Goal: Task Accomplishment & Management: Complete application form

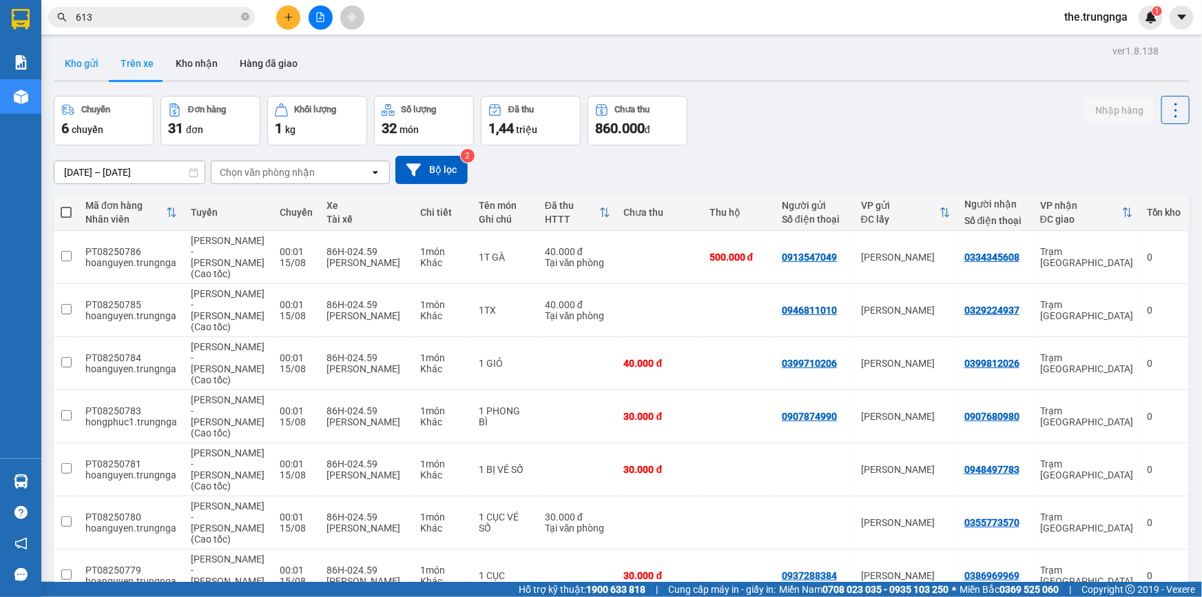
click at [86, 64] on button "Kho gửi" at bounding box center [82, 63] width 56 height 33
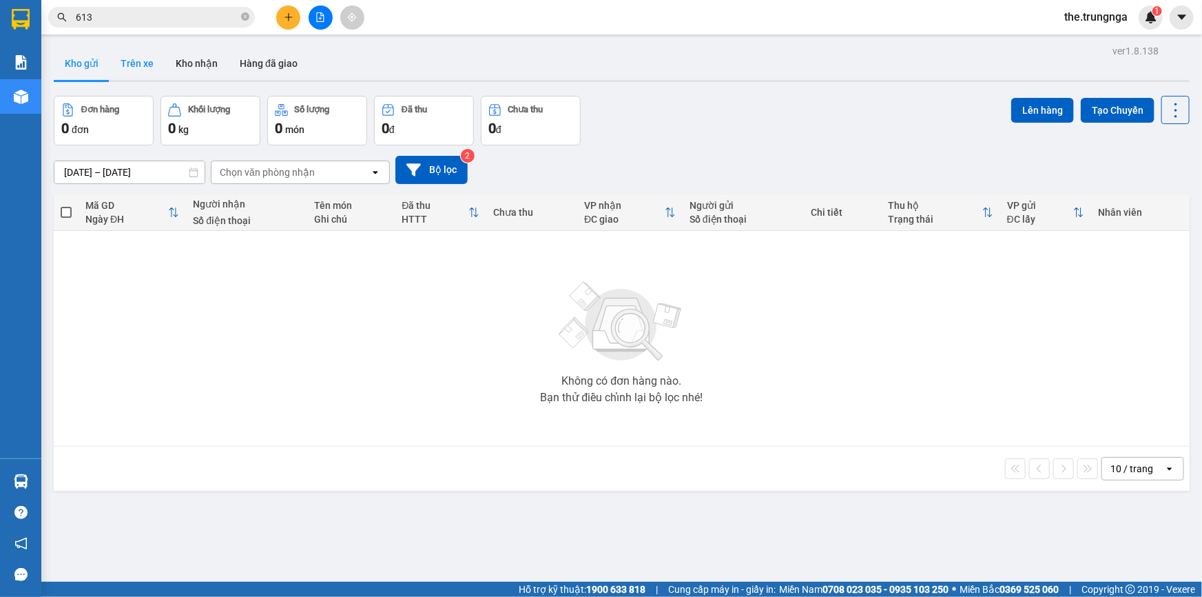
click at [138, 62] on button "Trên xe" at bounding box center [137, 63] width 55 height 33
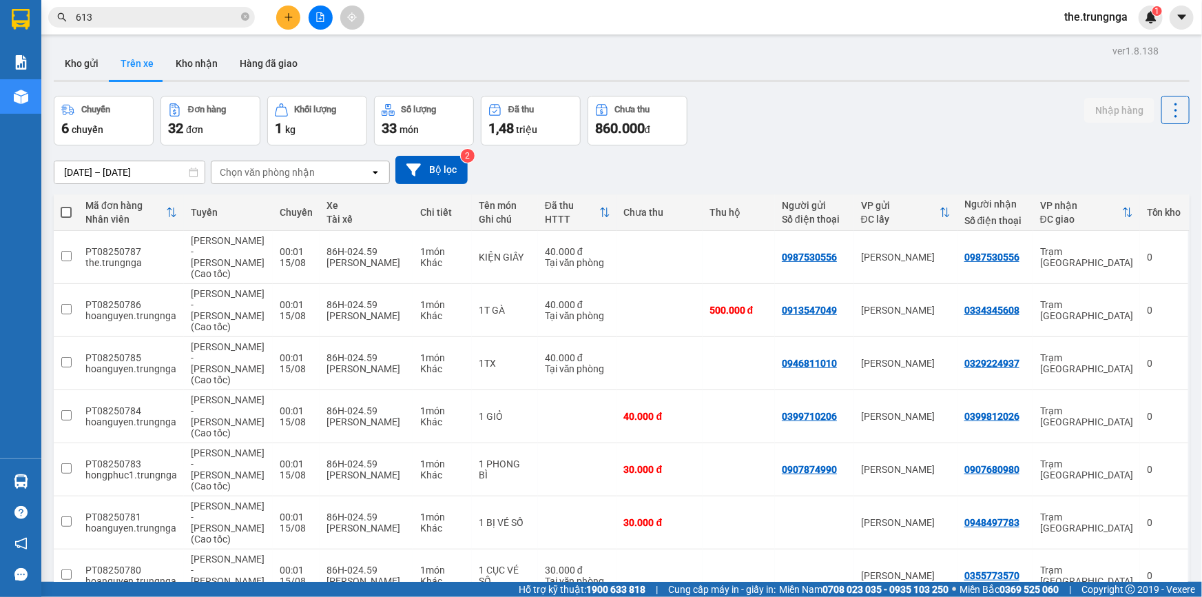
click at [294, 175] on div "Chọn văn phòng nhận" at bounding box center [267, 172] width 95 height 14
click at [275, 197] on div "[PERSON_NAME]" at bounding box center [299, 201] width 179 height 25
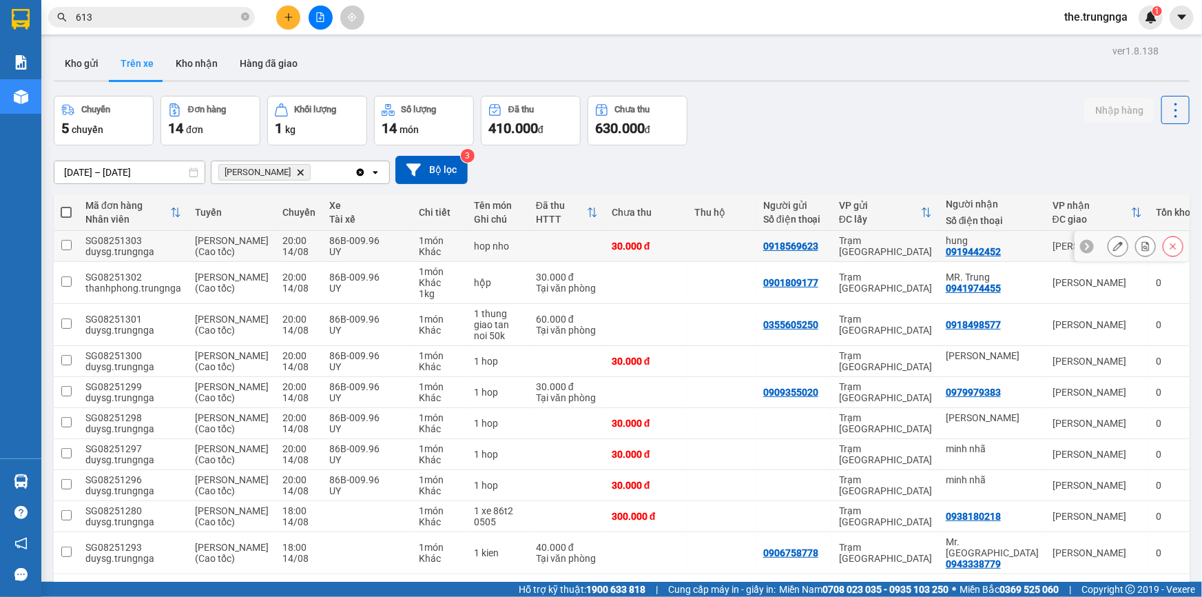
click at [64, 250] on input "checkbox" at bounding box center [66, 245] width 10 height 10
checkbox input "true"
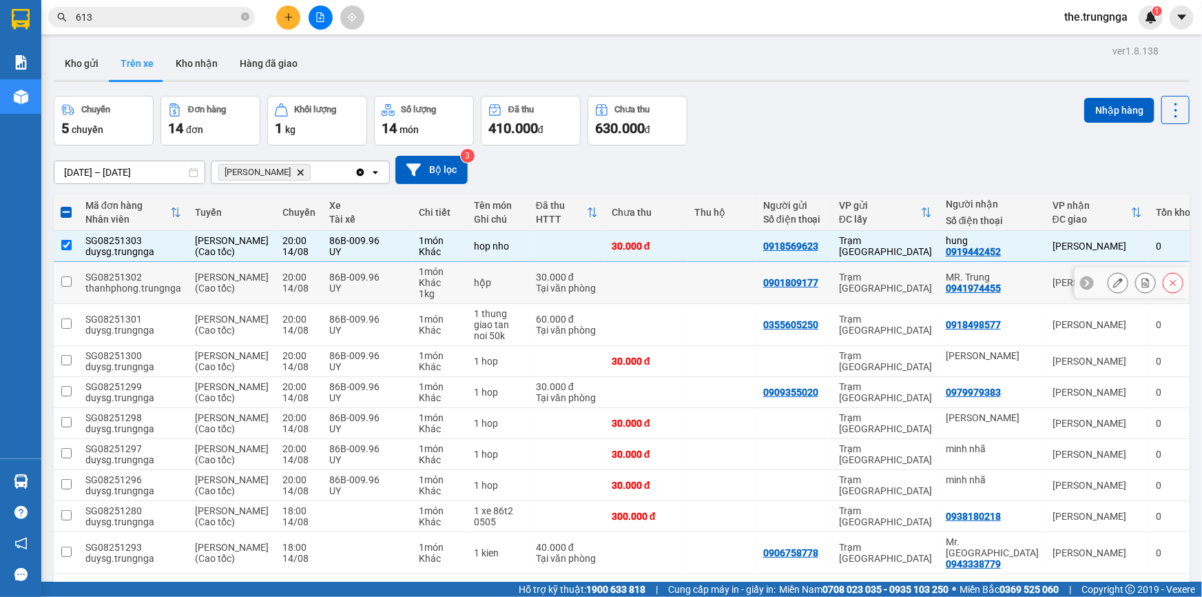
click at [65, 287] on input "checkbox" at bounding box center [66, 281] width 10 height 10
checkbox input "true"
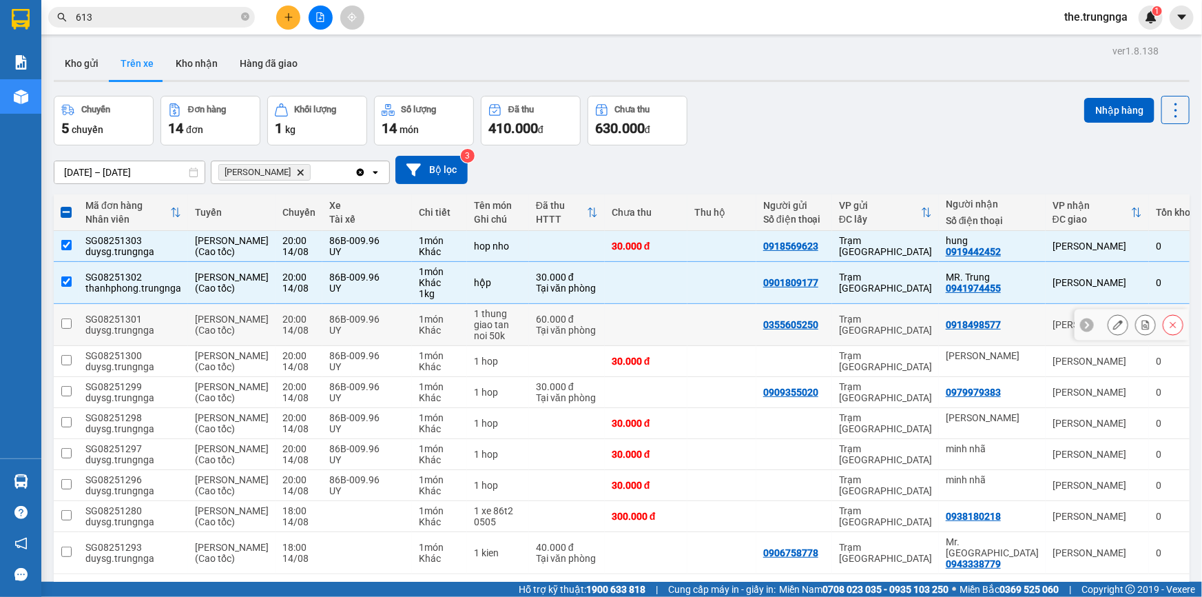
click at [66, 329] on input "checkbox" at bounding box center [66, 323] width 10 height 10
checkbox input "true"
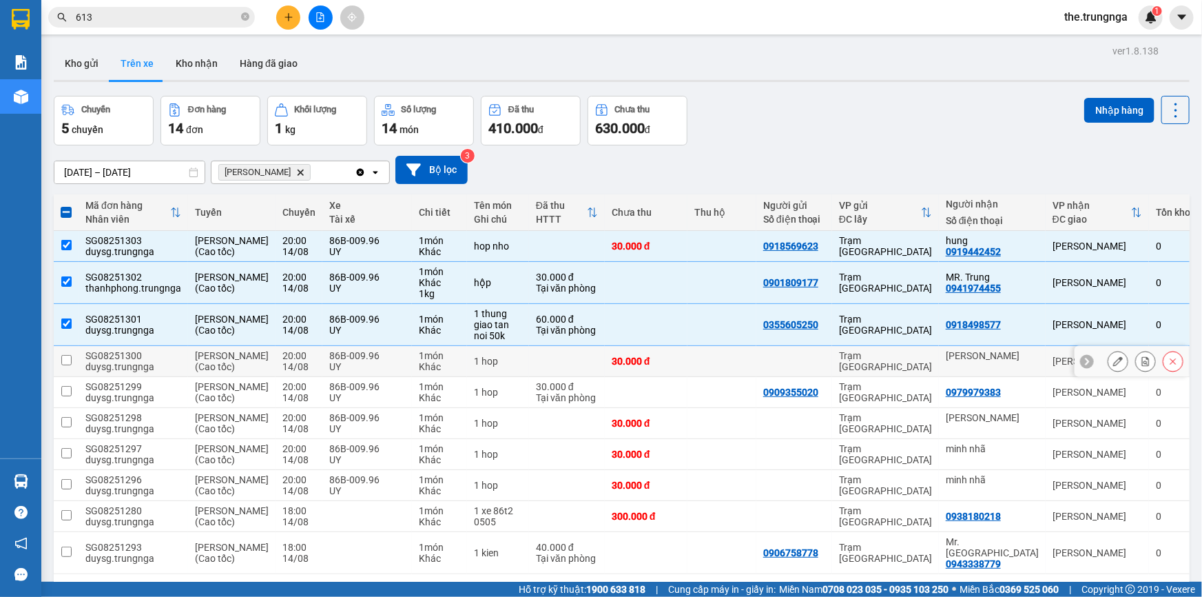
click at [68, 365] on input "checkbox" at bounding box center [66, 360] width 10 height 10
checkbox input "true"
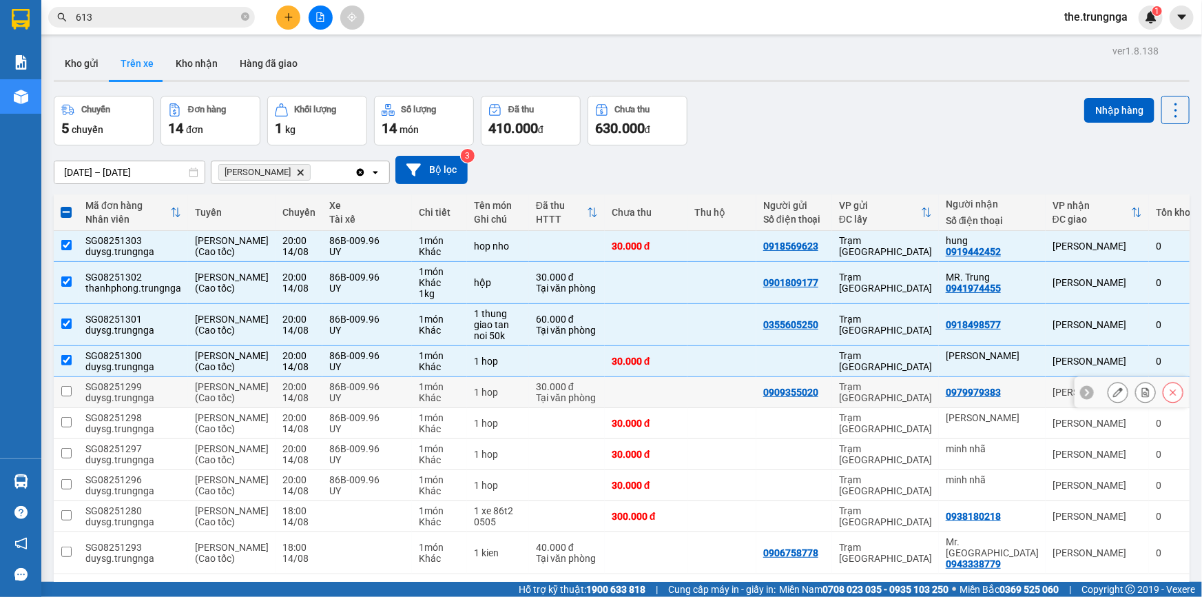
click at [68, 396] on input "checkbox" at bounding box center [66, 391] width 10 height 10
checkbox input "true"
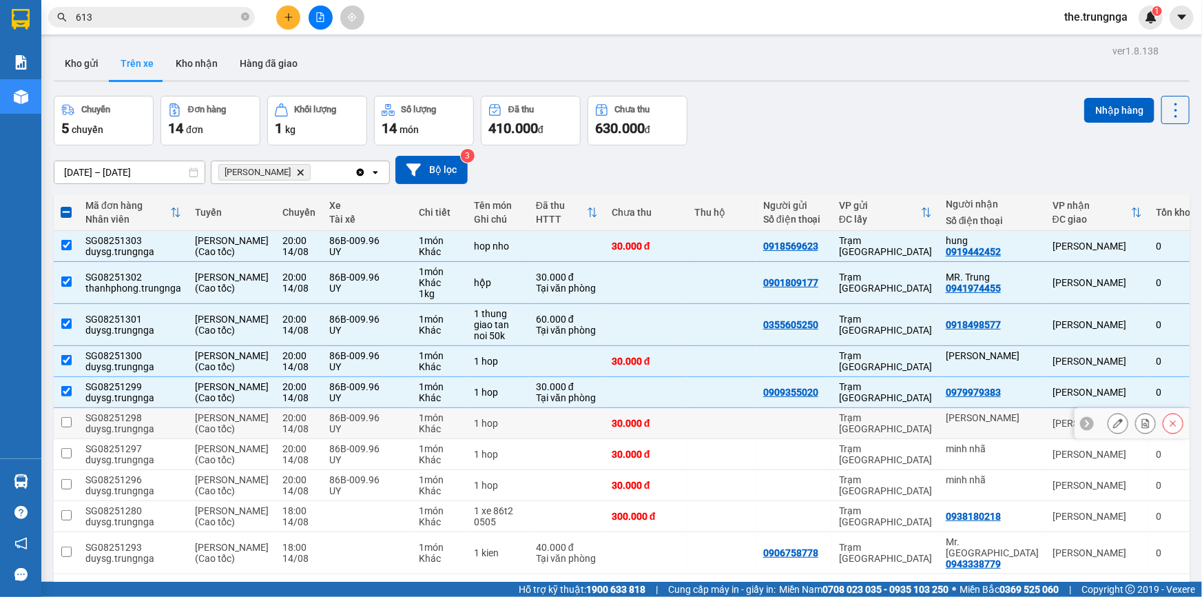
click at [66, 427] on input "checkbox" at bounding box center [66, 422] width 10 height 10
checkbox input "true"
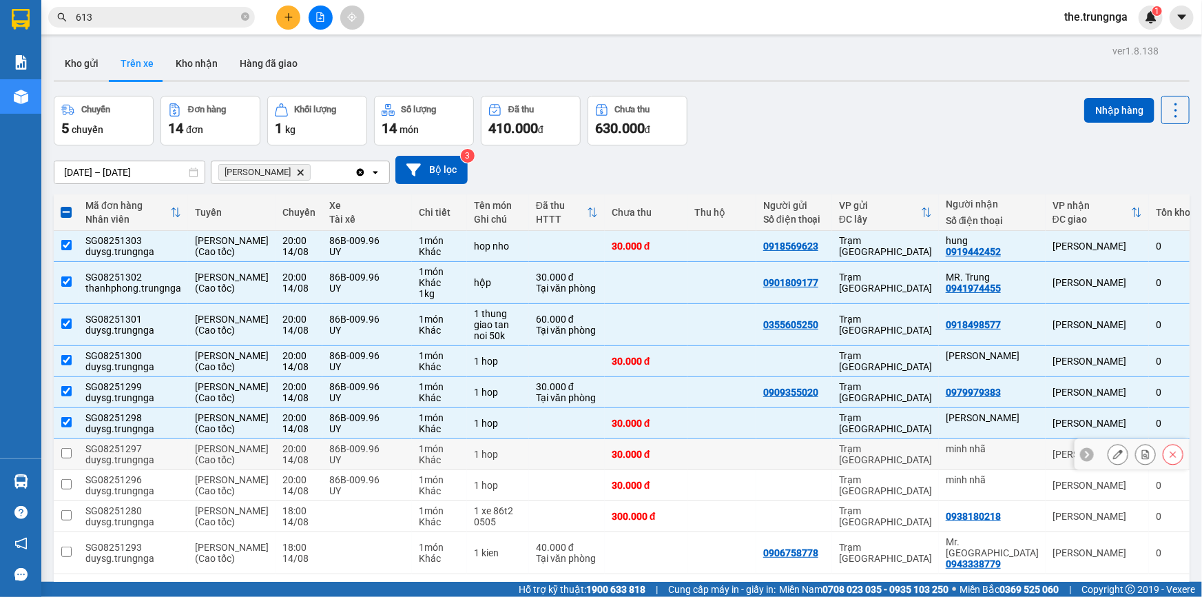
click at [72, 470] on td at bounding box center [66, 454] width 25 height 31
checkbox input "true"
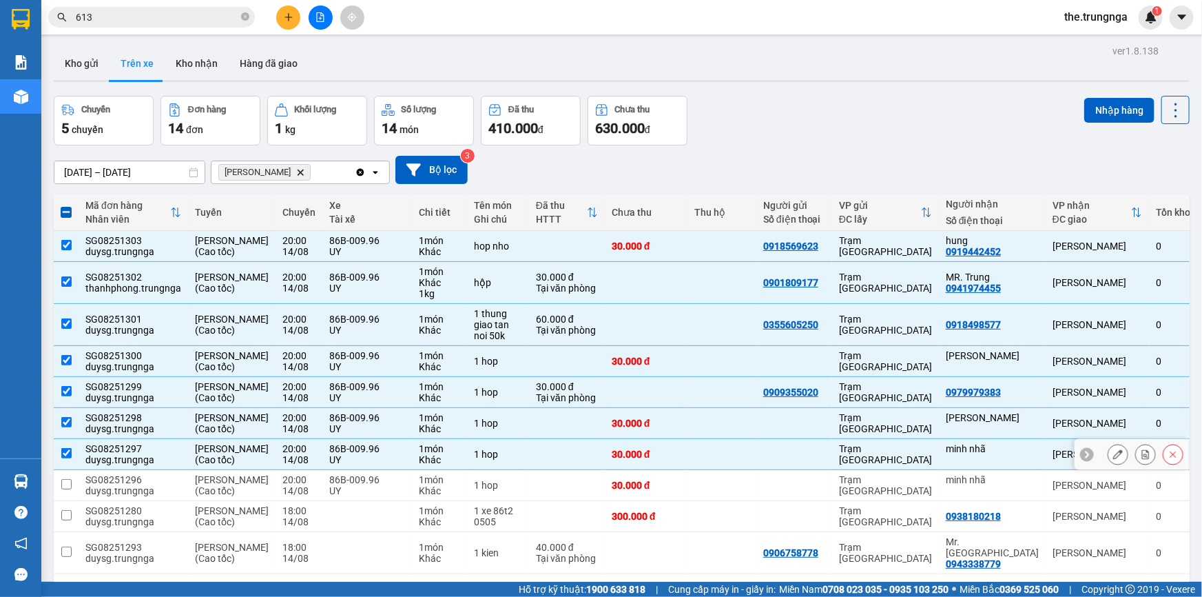
scroll to position [124, 0]
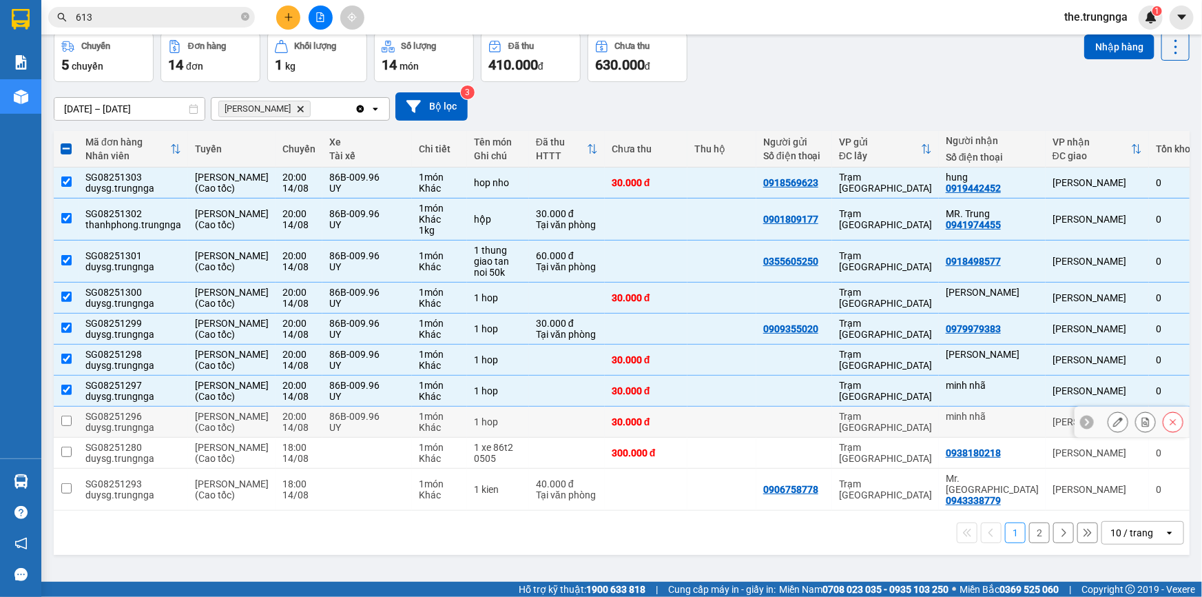
click at [69, 422] on input "checkbox" at bounding box center [66, 420] width 10 height 10
checkbox input "true"
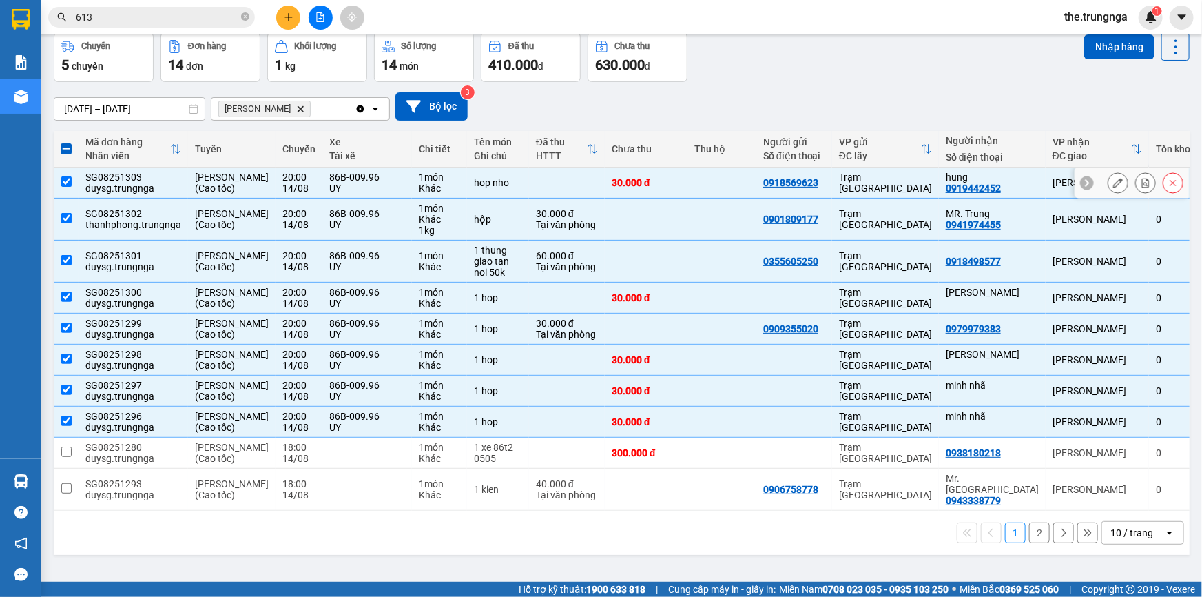
scroll to position [0, 0]
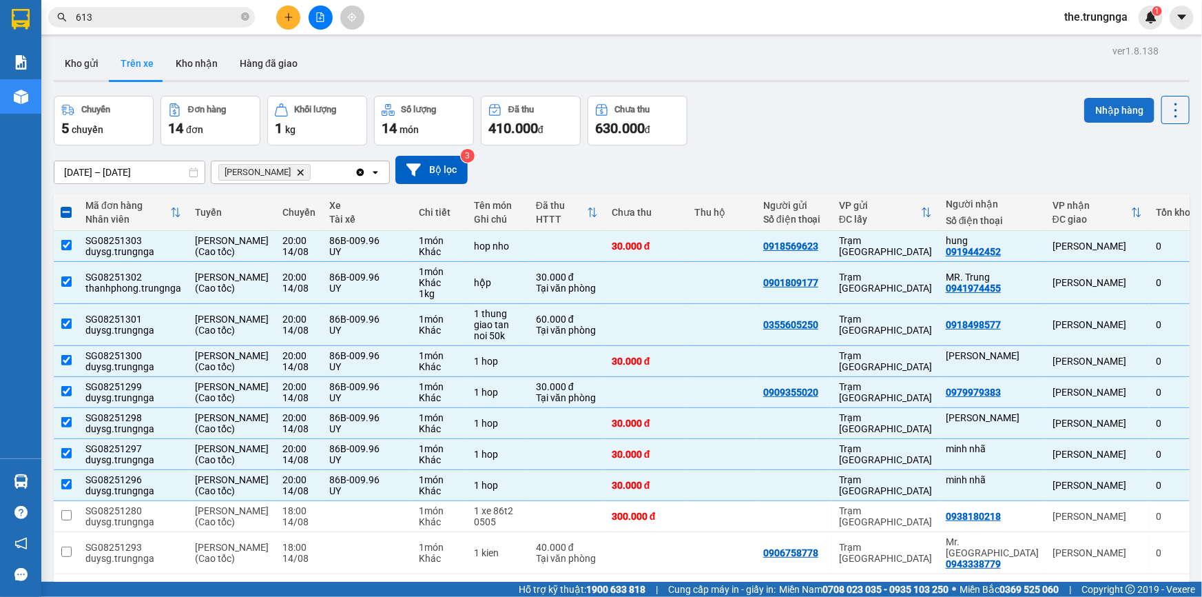
click at [1102, 110] on button "Nhập hàng" at bounding box center [1119, 110] width 70 height 25
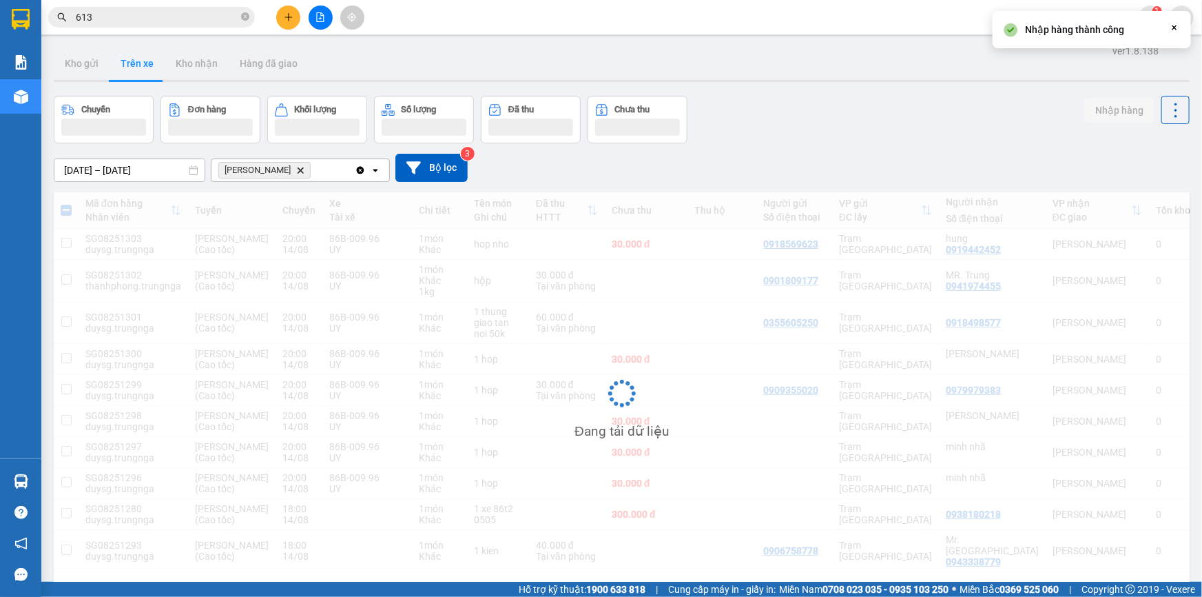
checkbox input "false"
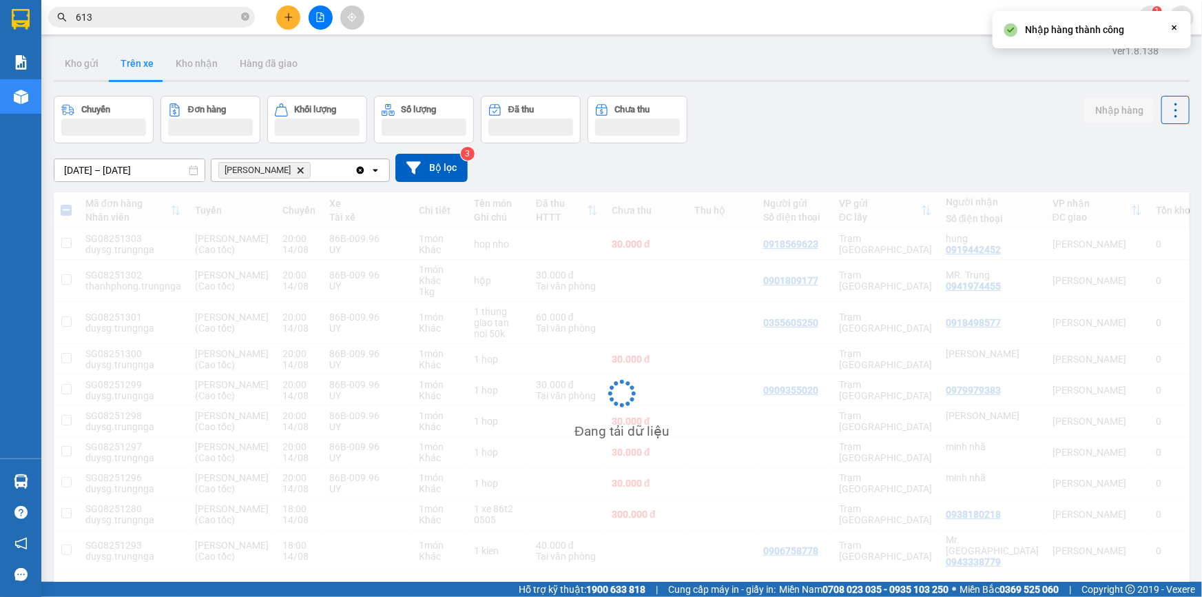
checkbox input "false"
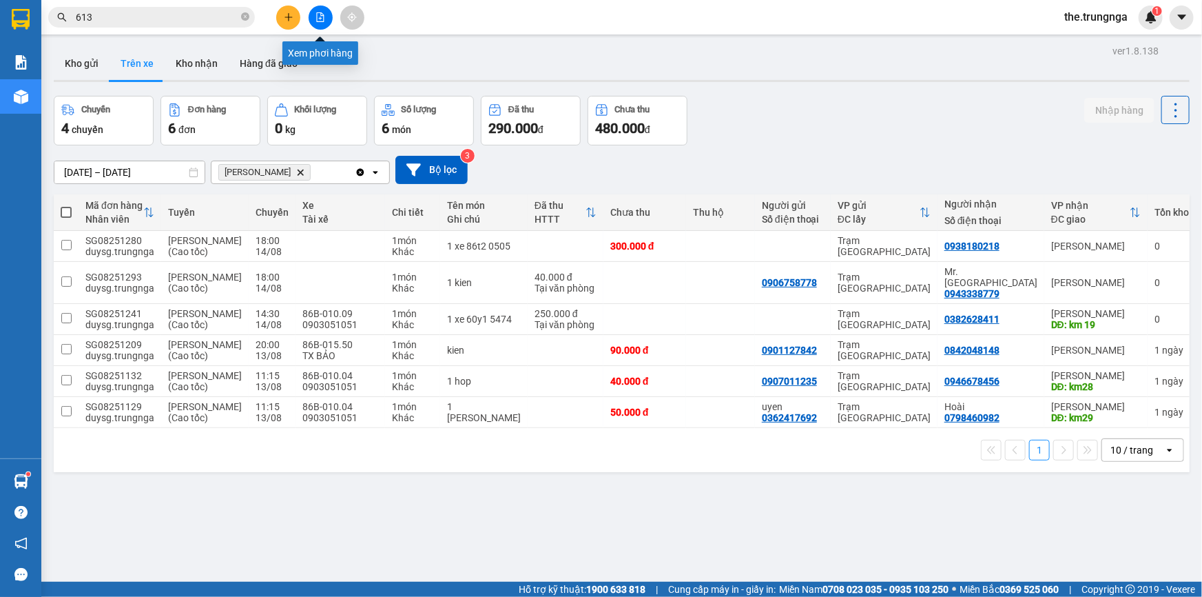
click at [318, 20] on icon "file-add" at bounding box center [321, 17] width 10 height 10
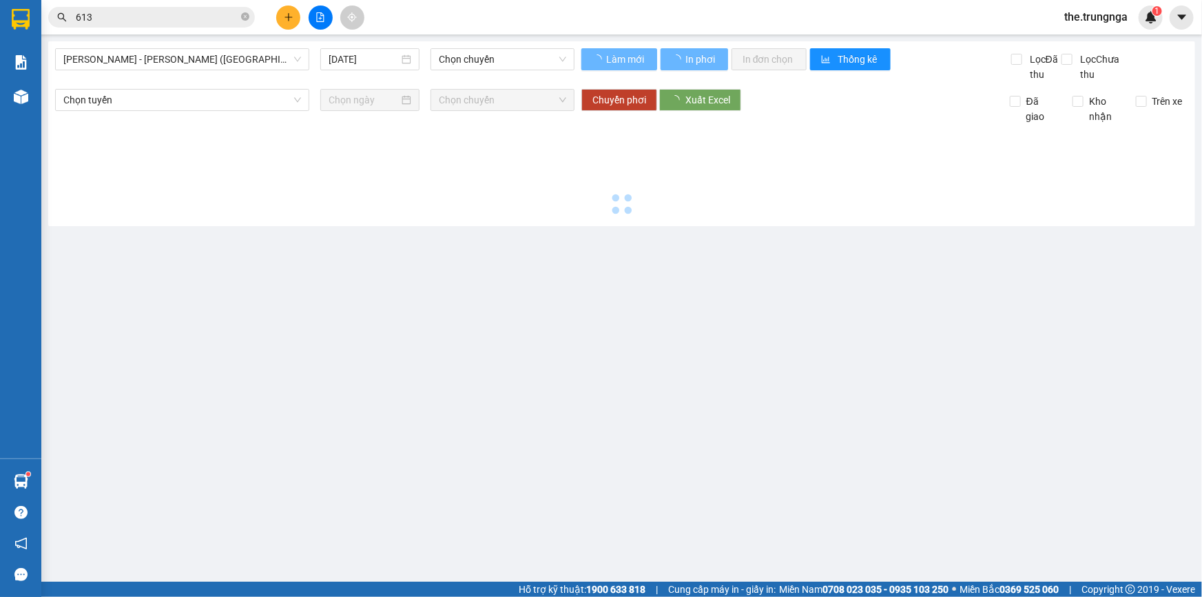
type input "15/08/2025"
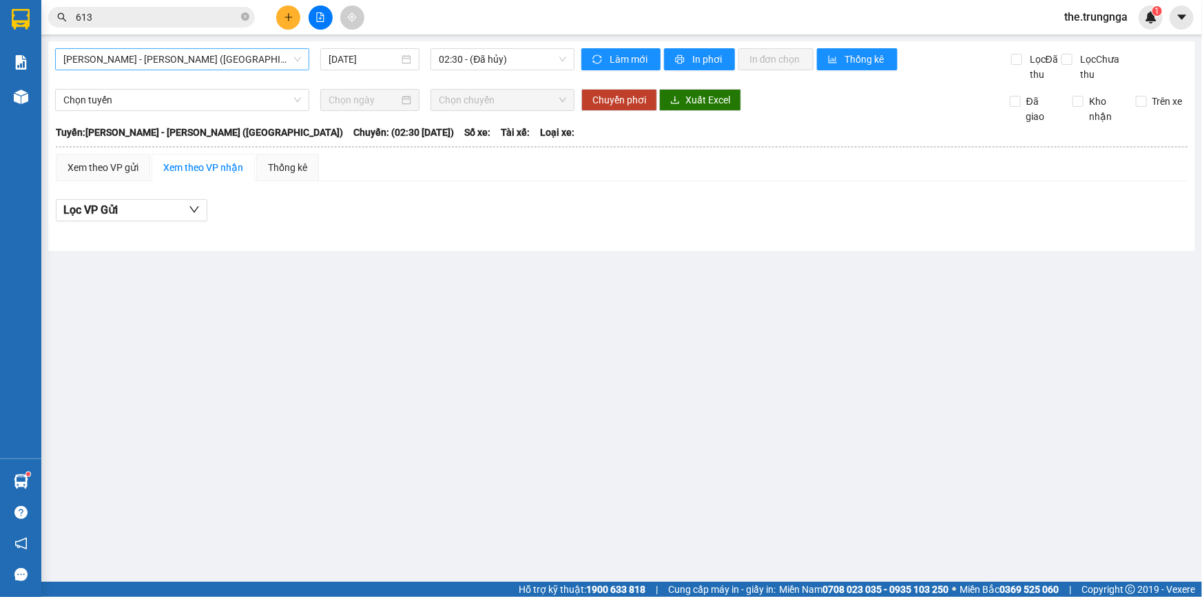
click at [172, 56] on span "Phan Thiết - Hồ Chí Minh (Ghế)" at bounding box center [182, 59] width 238 height 21
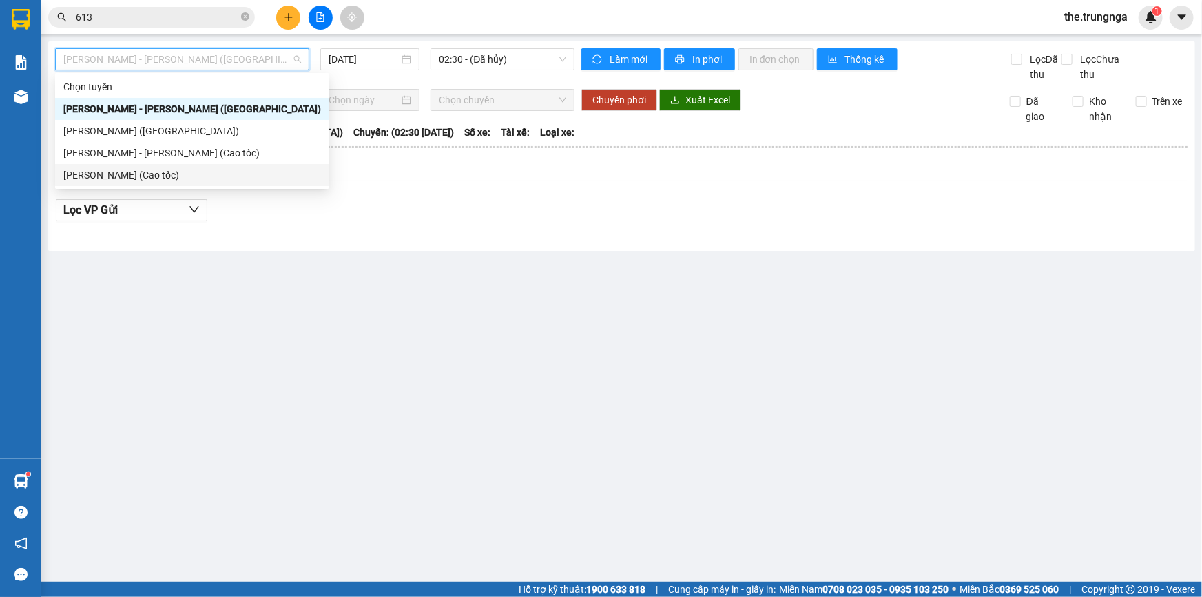
click at [204, 180] on div "Hồ Chí Minh - Phan Thiết (Cao tốc)" at bounding box center [192, 174] width 258 height 15
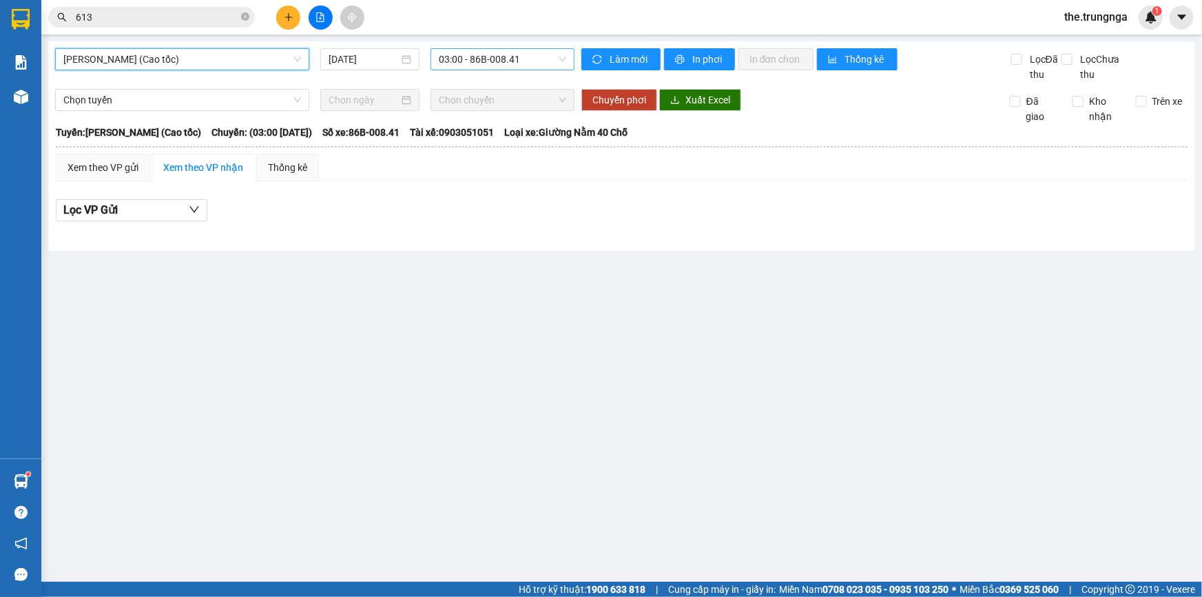
click at [459, 59] on span "03:00 - 86B-008.41" at bounding box center [502, 59] width 127 height 21
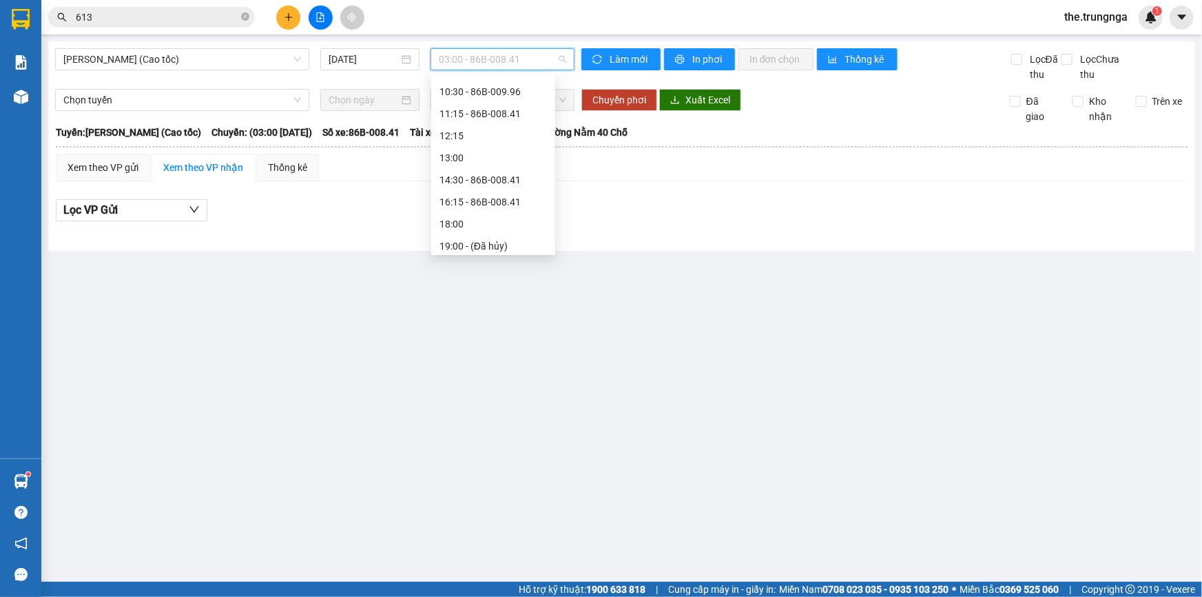
scroll to position [110, 0]
click at [461, 246] on div "20:00" at bounding box center [493, 241] width 107 height 15
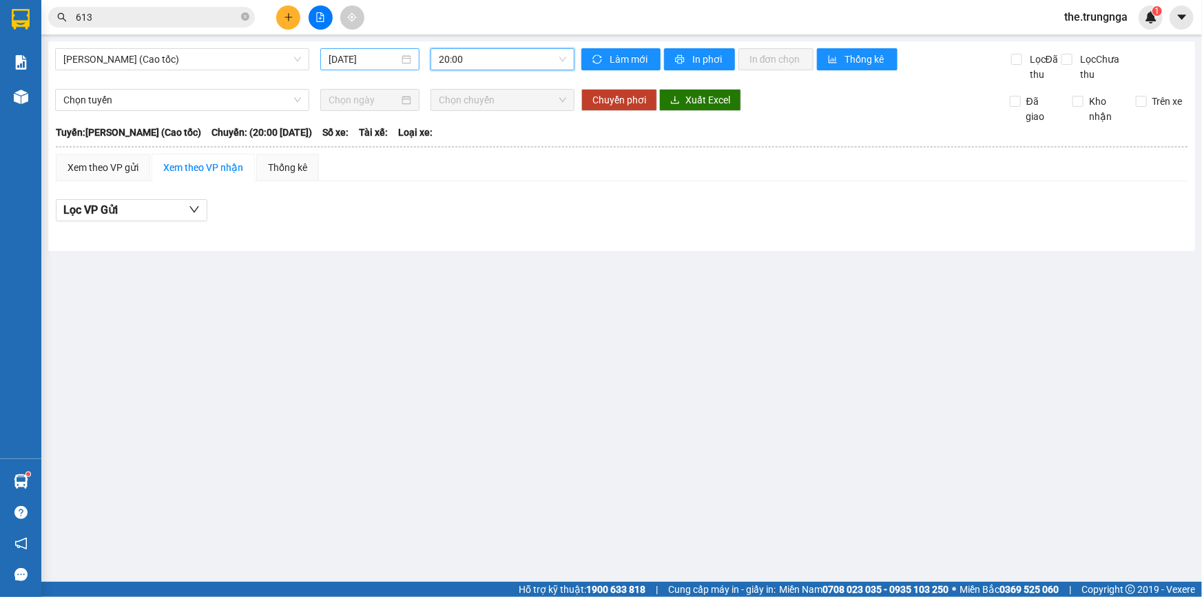
click at [355, 62] on input "15/08/2025" at bounding box center [364, 59] width 70 height 15
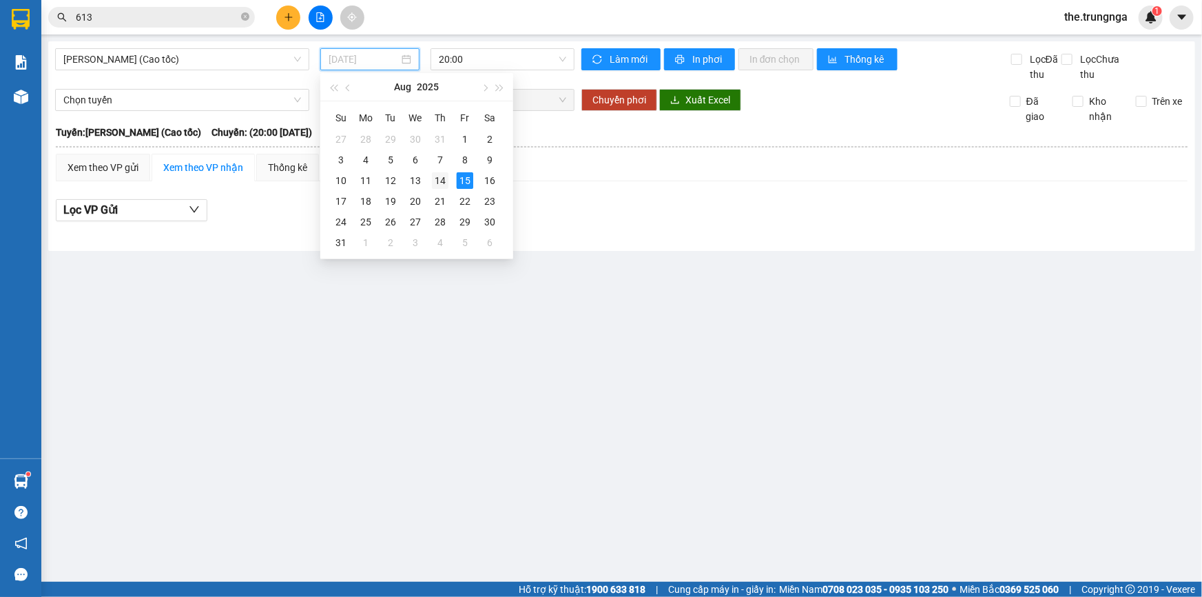
click at [444, 185] on div "14" at bounding box center [440, 180] width 17 height 17
type input "14/08/2025"
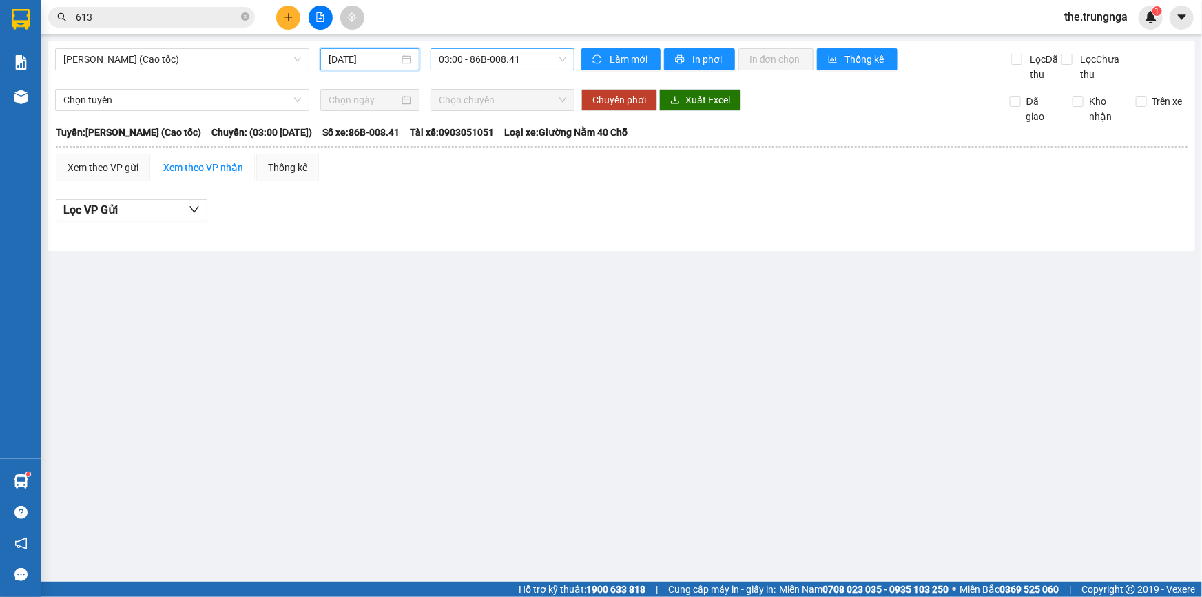
click at [469, 59] on span "03:00 - 86B-008.41" at bounding box center [502, 59] width 127 height 21
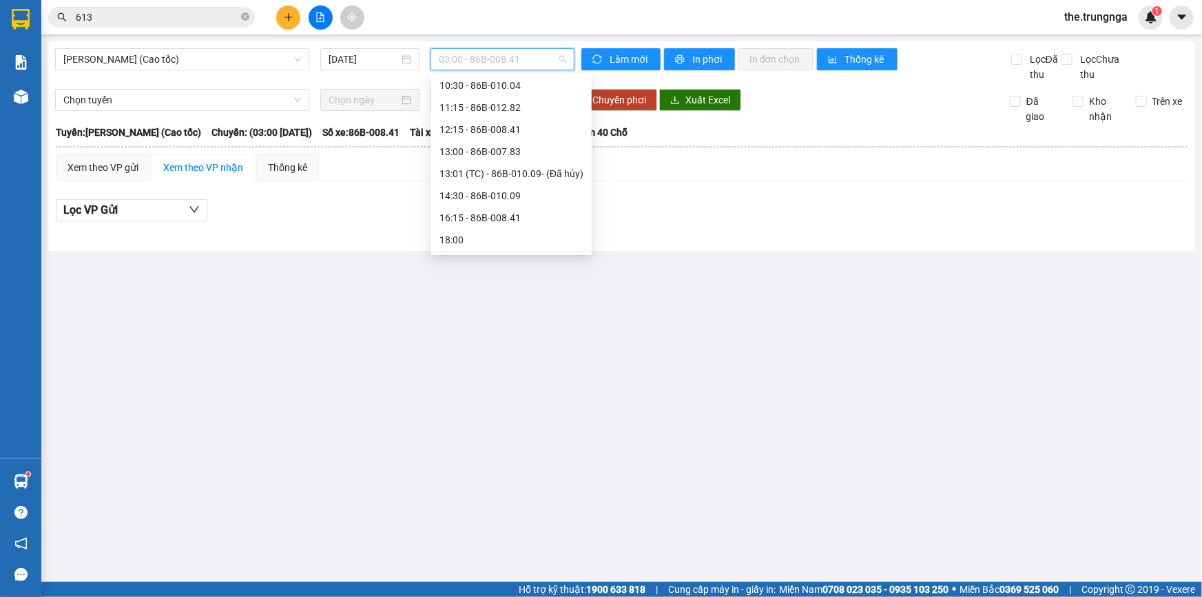
scroll to position [132, 0]
drag, startPoint x: 478, startPoint y: 242, endPoint x: 482, endPoint y: 236, distance: 7.1
click at [477, 242] on div "20:00 - 86B-009.96" at bounding box center [512, 241] width 144 height 15
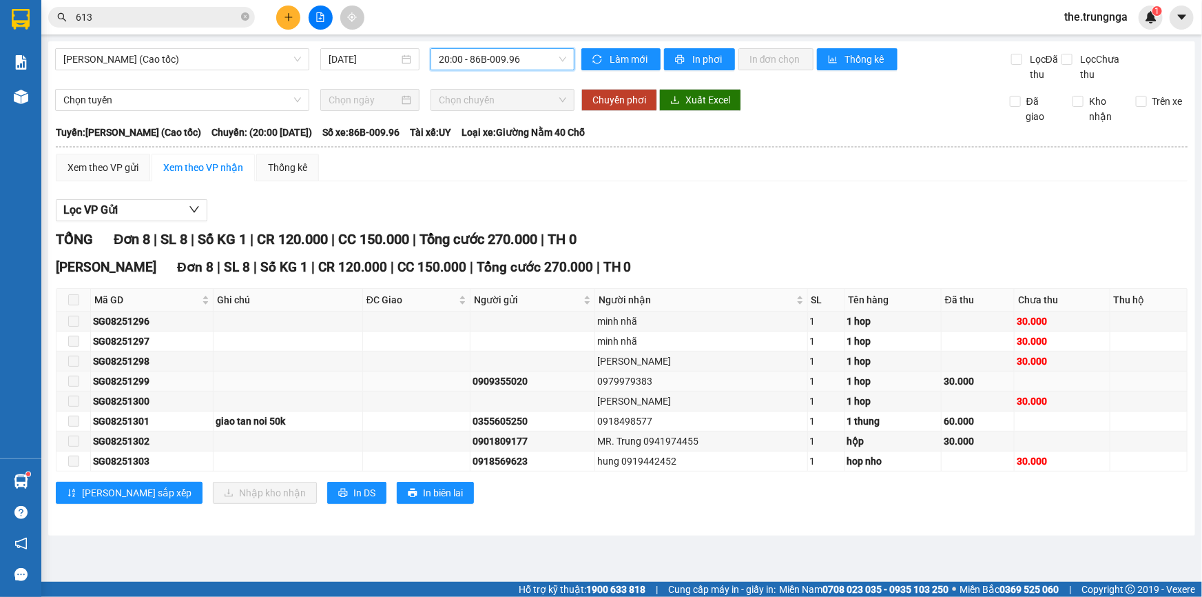
click at [517, 382] on div "0909355020" at bounding box center [532, 380] width 119 height 15
copy div "0909355020"
click at [517, 426] on div "0355605250" at bounding box center [532, 420] width 119 height 15
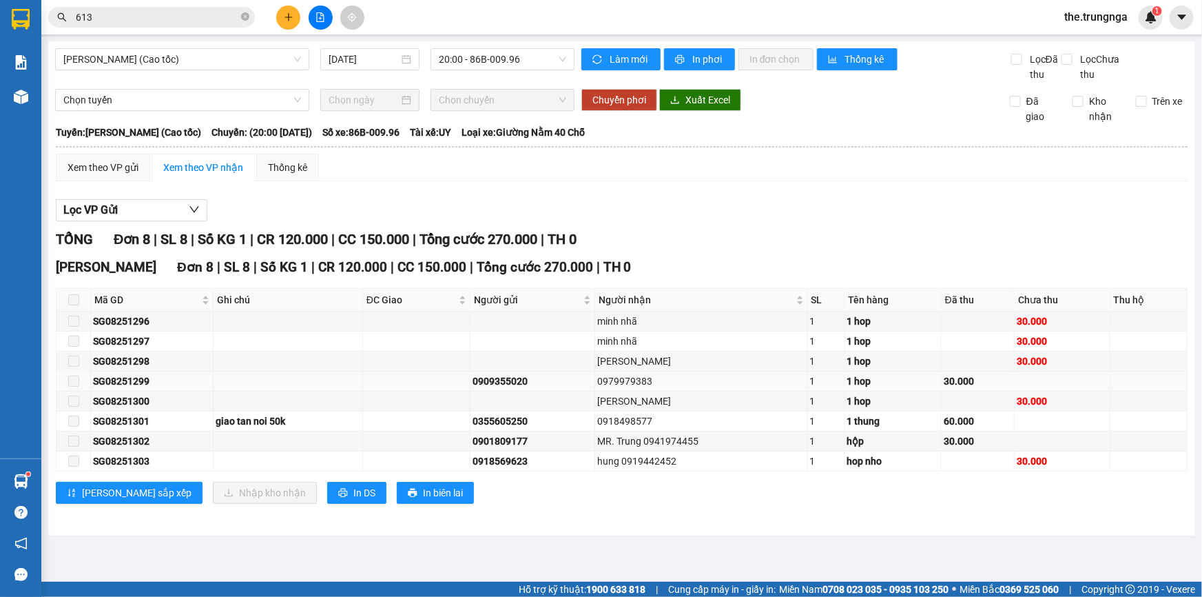
click at [647, 386] on div "0979979383" at bounding box center [701, 380] width 208 height 15
click at [647, 383] on div "0979979383" at bounding box center [701, 380] width 208 height 15
copy div "0979979383"
click at [648, 421] on div "0918498577" at bounding box center [701, 420] width 208 height 15
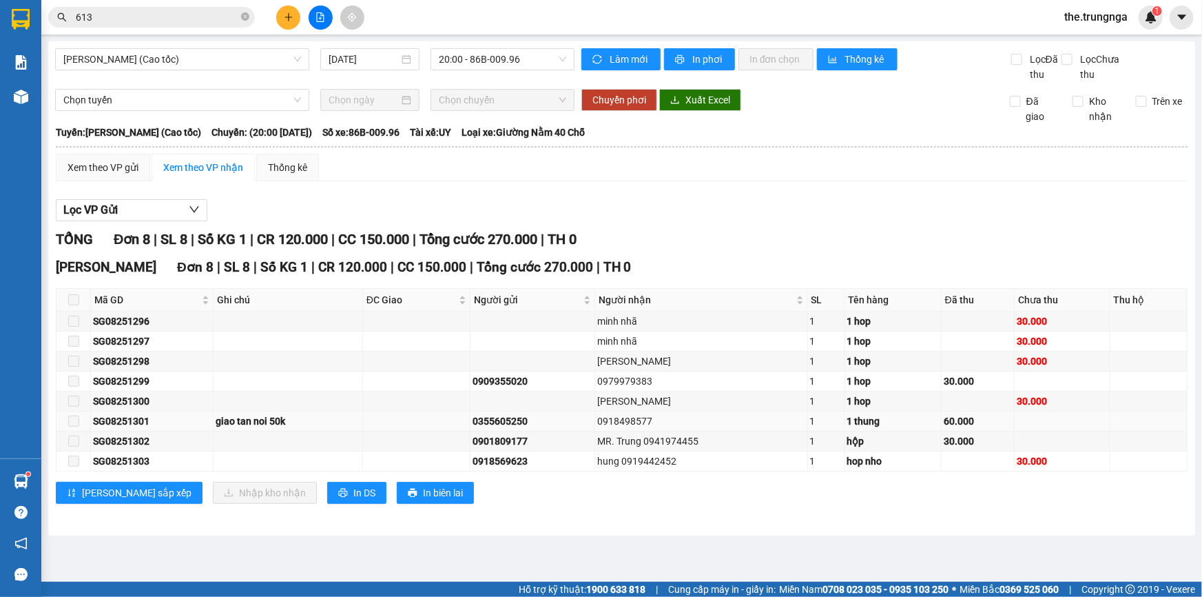
click at [648, 422] on div "0918498577" at bounding box center [701, 420] width 208 height 15
copy div "0918498577"
click at [688, 442] on div "MR. Trung 0941974455" at bounding box center [701, 440] width 208 height 15
copy div "0941974455"
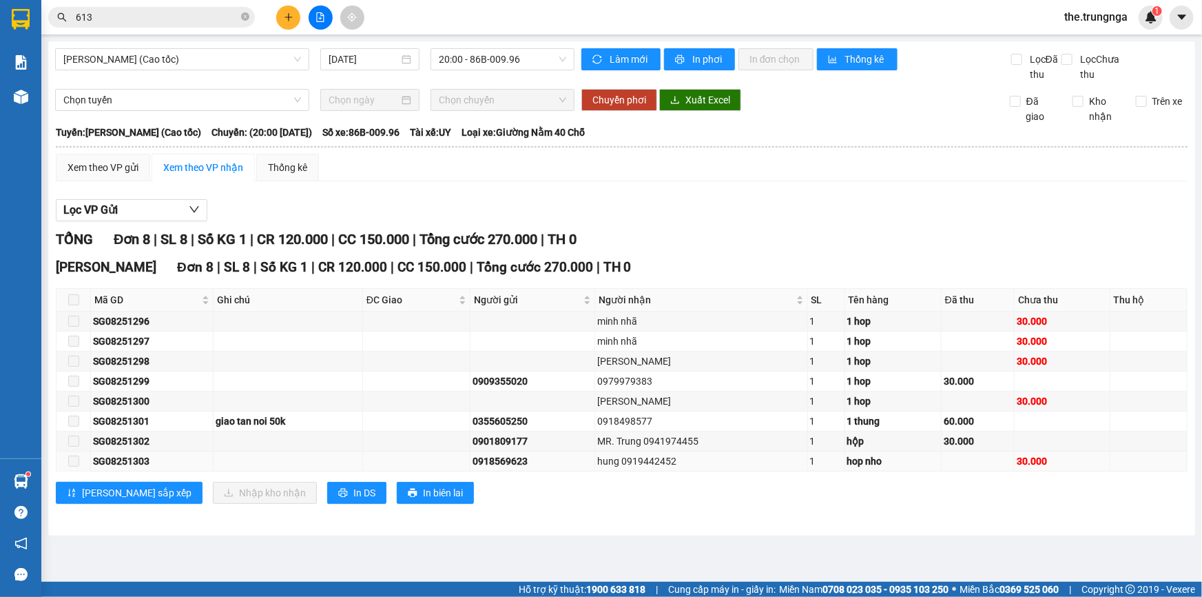
click at [663, 461] on div "hung 0919442452" at bounding box center [701, 460] width 208 height 15
copy div "0919442452"
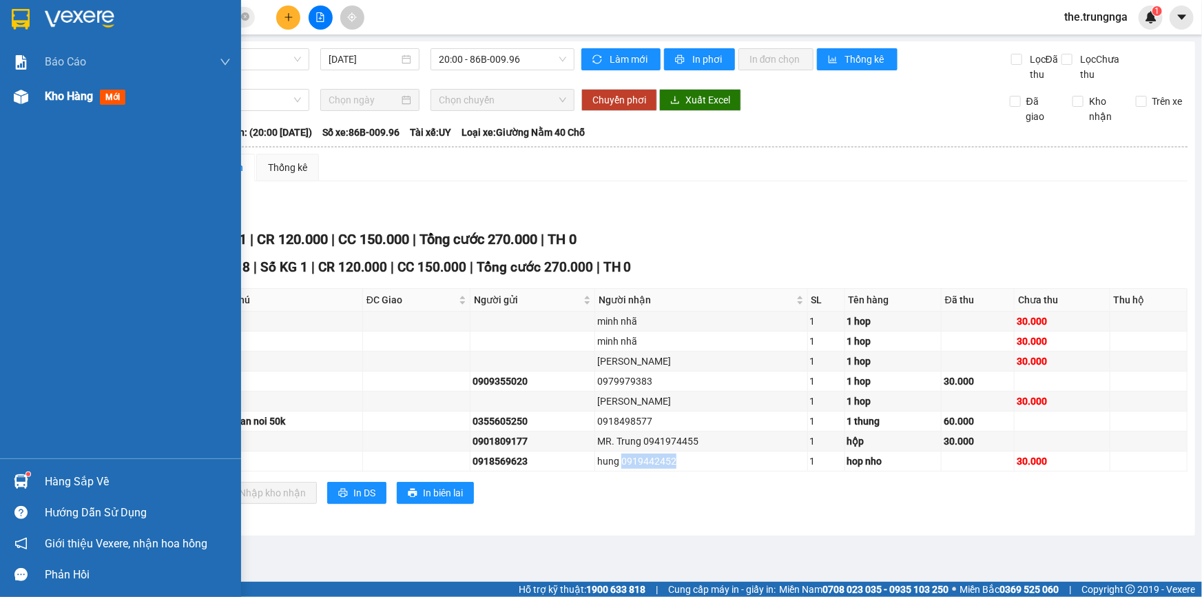
click at [90, 102] on span "Kho hàng" at bounding box center [69, 96] width 48 height 13
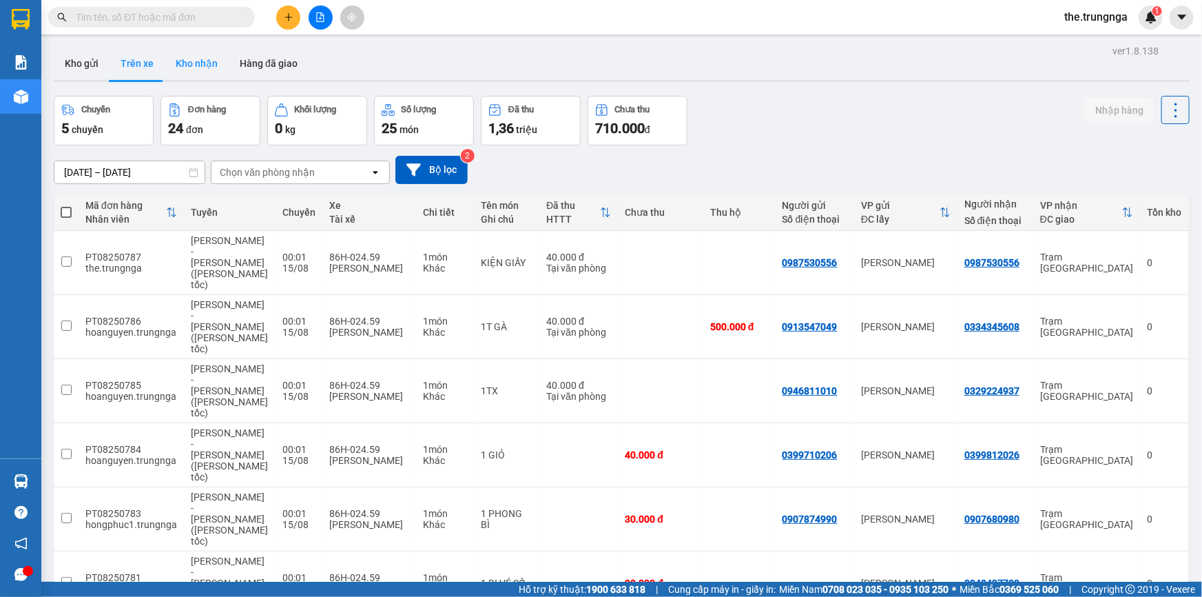
click at [209, 63] on button "Kho nhận" at bounding box center [197, 63] width 64 height 33
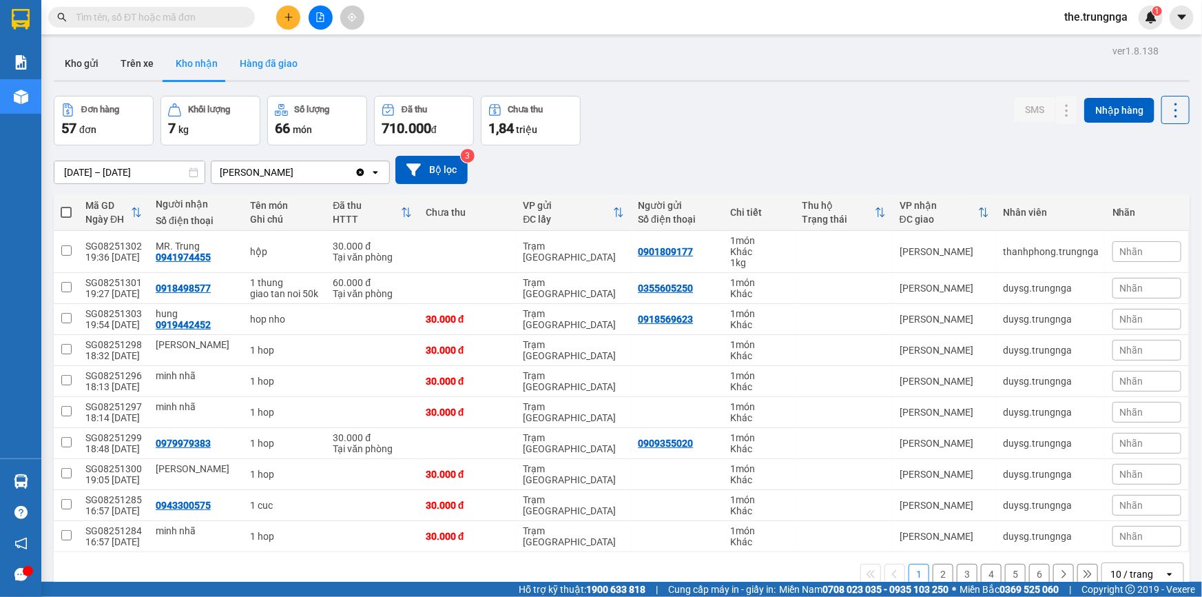
click at [262, 63] on button "Hàng đã giao" at bounding box center [269, 63] width 80 height 33
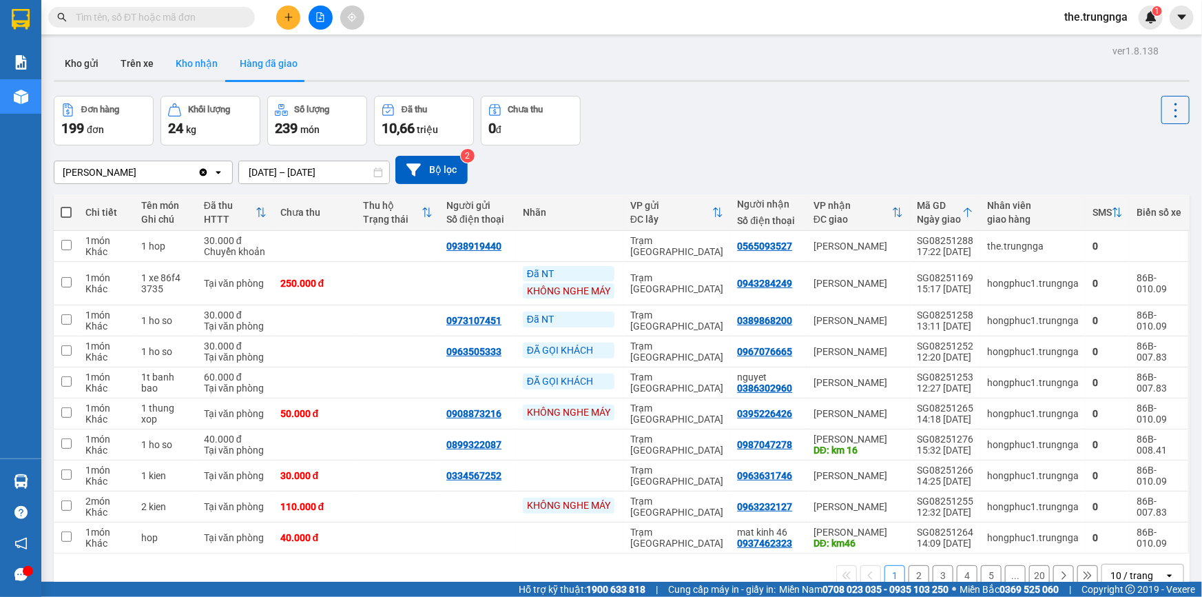
click at [173, 61] on button "Kho nhận" at bounding box center [197, 63] width 64 height 33
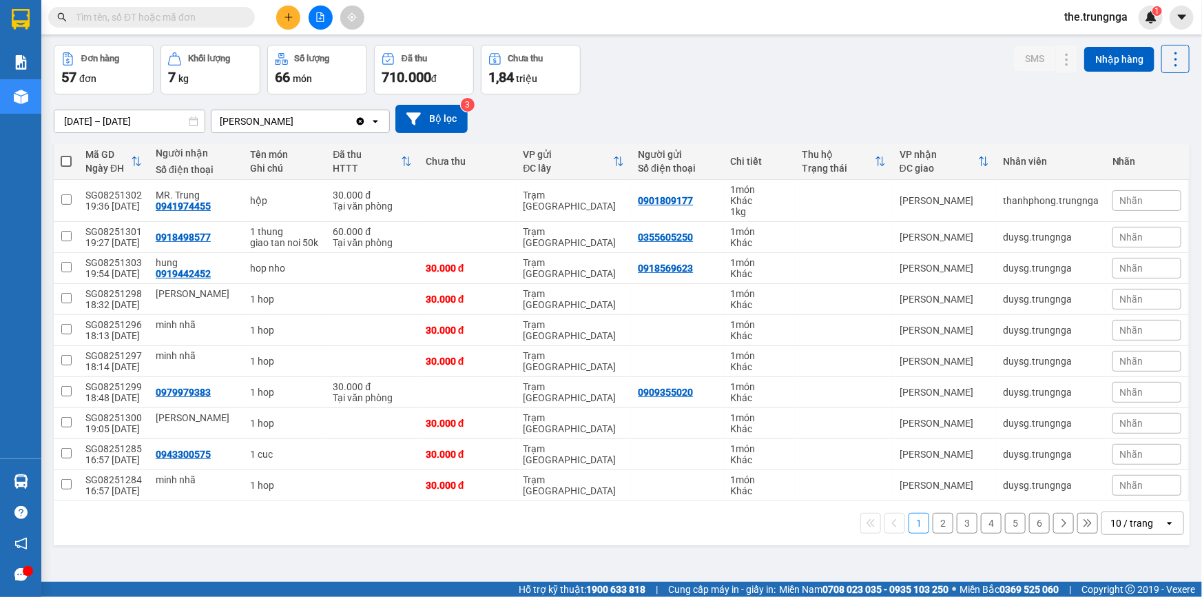
scroll to position [62, 0]
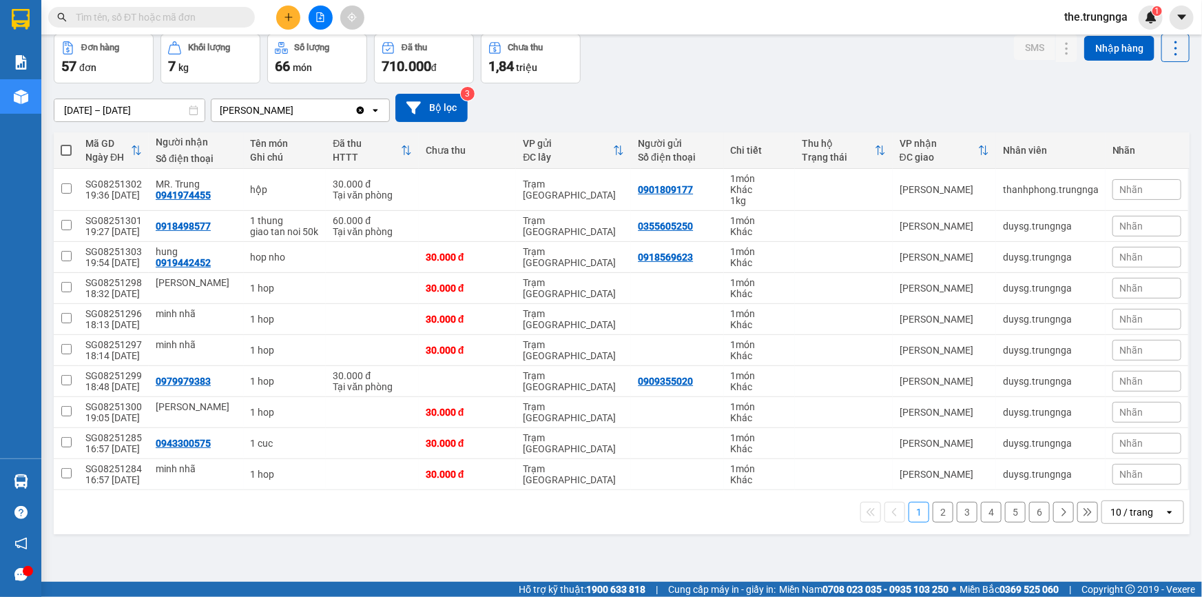
click at [922, 505] on div "1 2 3 4 5 6 10 / trang open" at bounding box center [621, 511] width 1125 height 23
click at [933, 504] on button "2" at bounding box center [943, 512] width 21 height 21
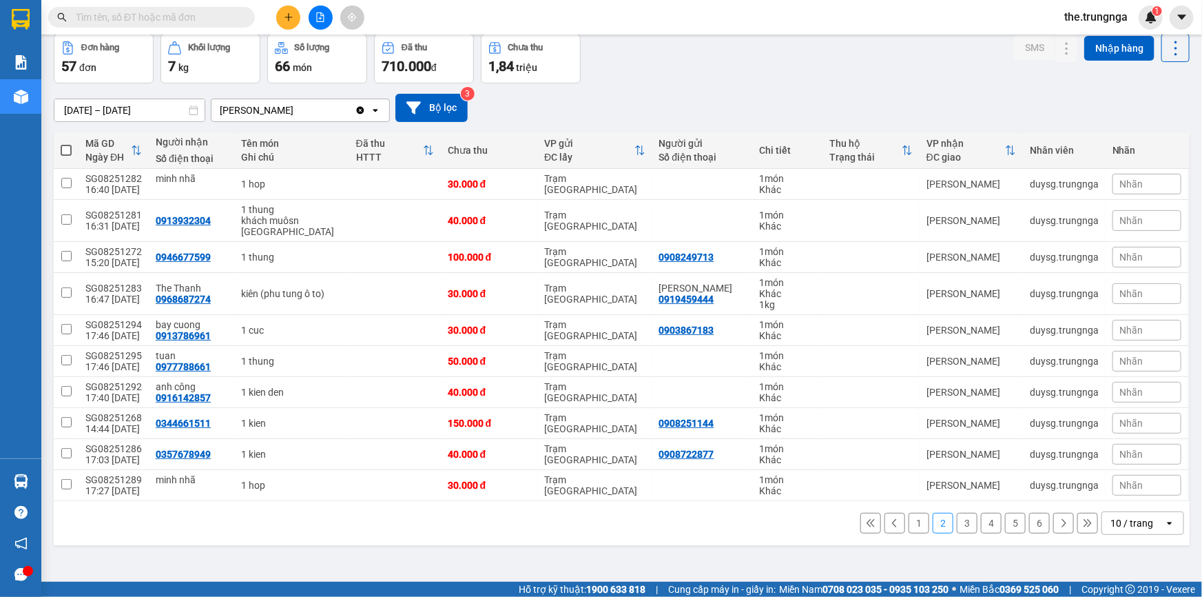
click at [964, 527] on button "3" at bounding box center [967, 523] width 21 height 21
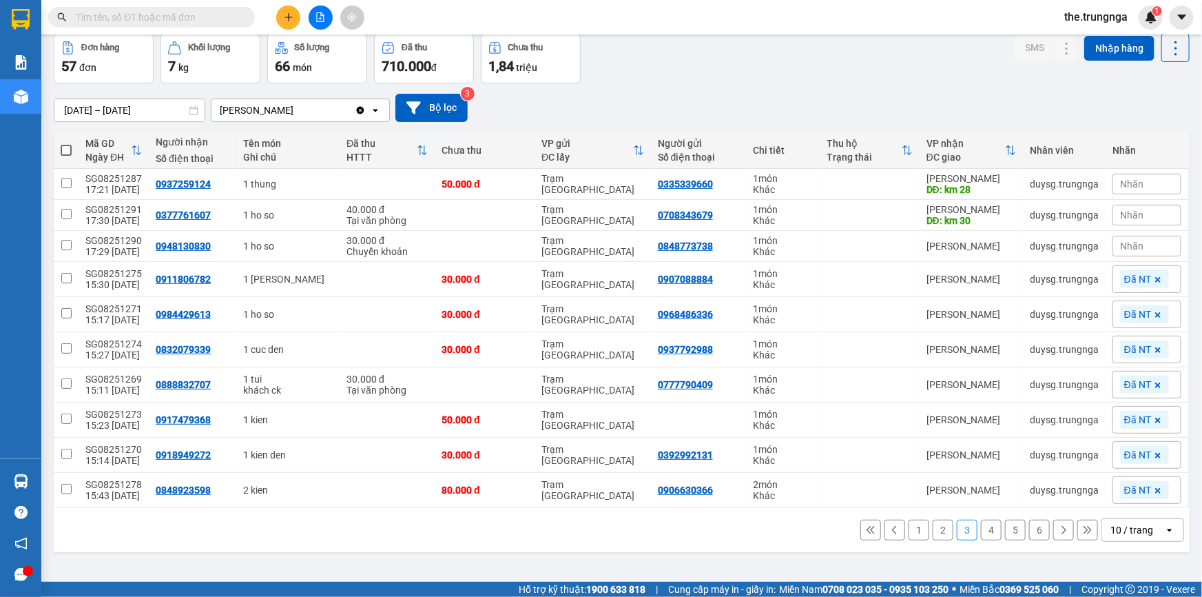
click at [933, 524] on button "2" at bounding box center [943, 529] width 21 height 21
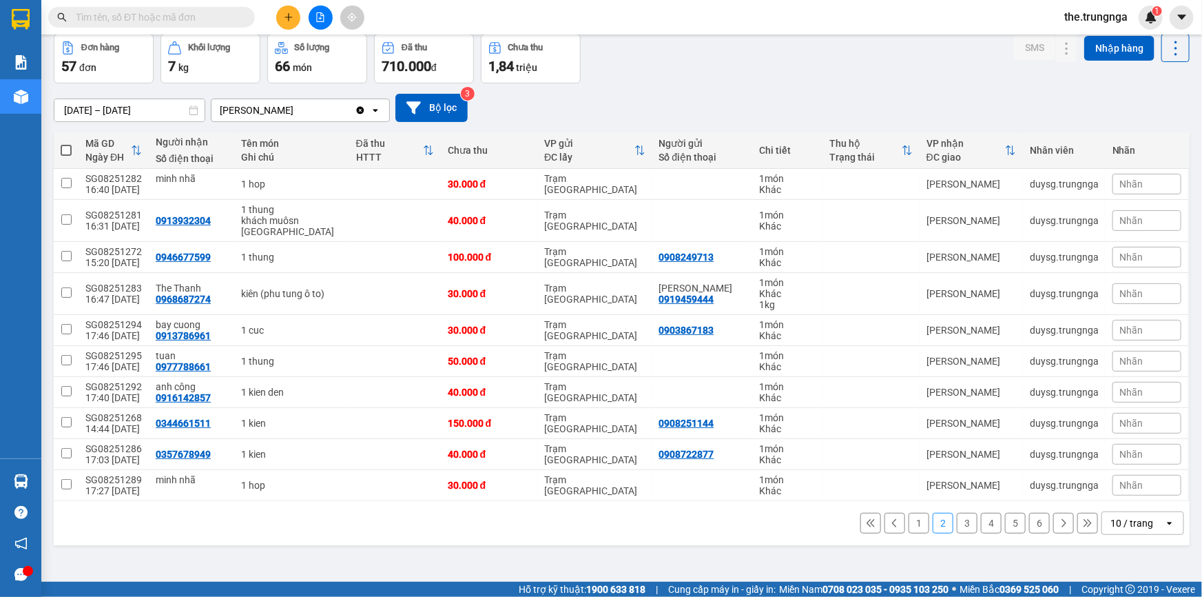
click at [959, 527] on button "3" at bounding box center [967, 523] width 21 height 21
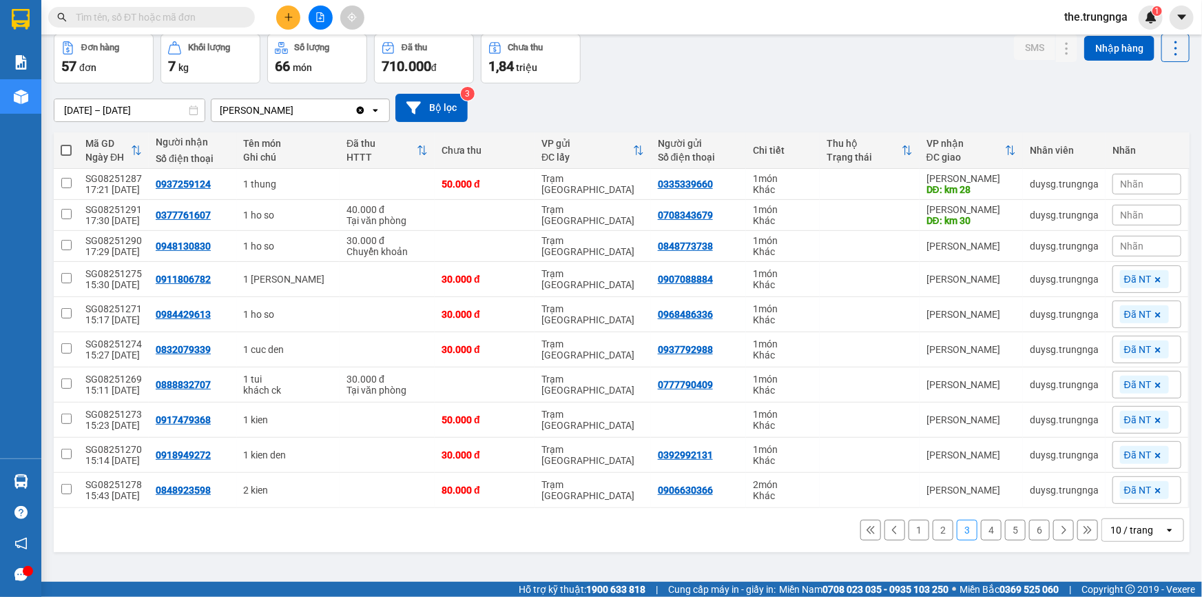
click at [981, 531] on button "4" at bounding box center [991, 529] width 21 height 21
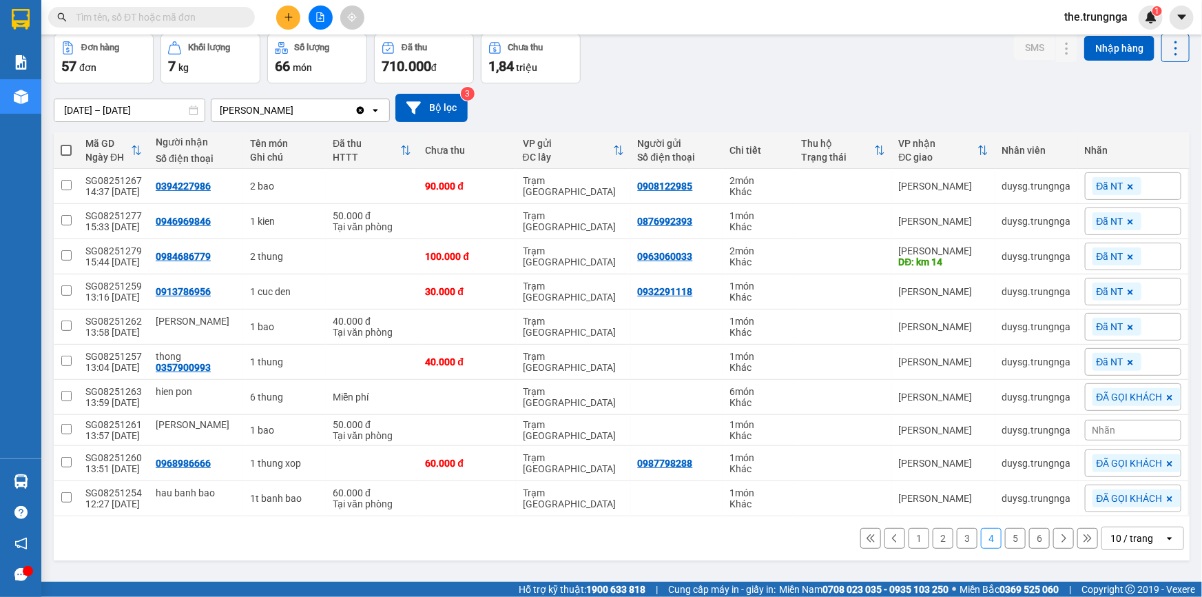
click at [909, 536] on button "1" at bounding box center [919, 538] width 21 height 21
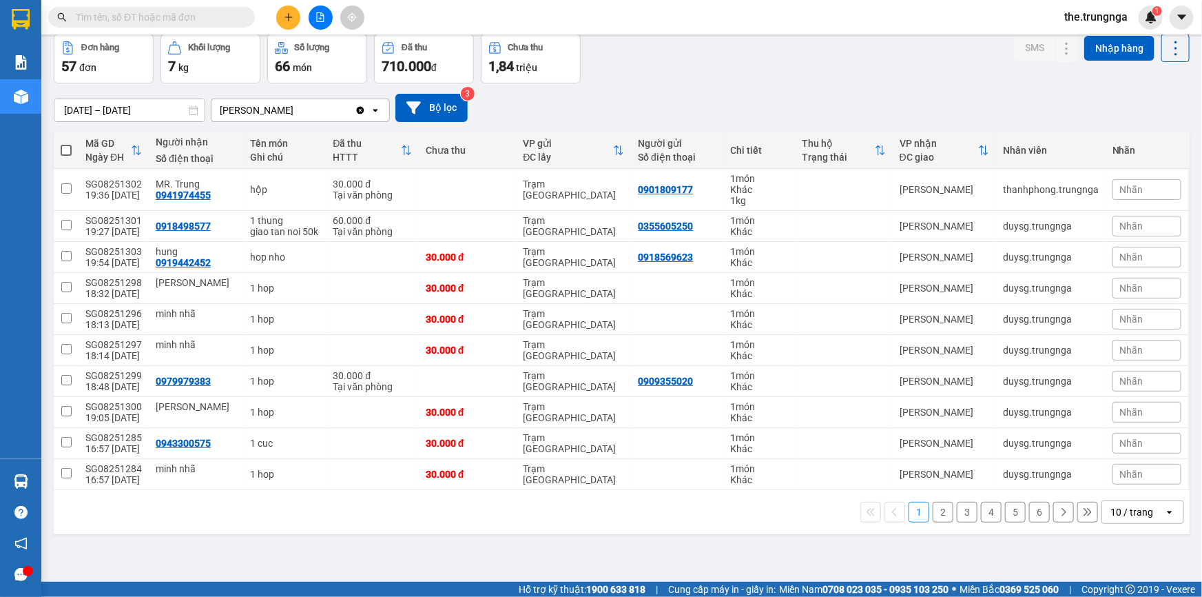
click at [940, 512] on button "2" at bounding box center [943, 512] width 21 height 21
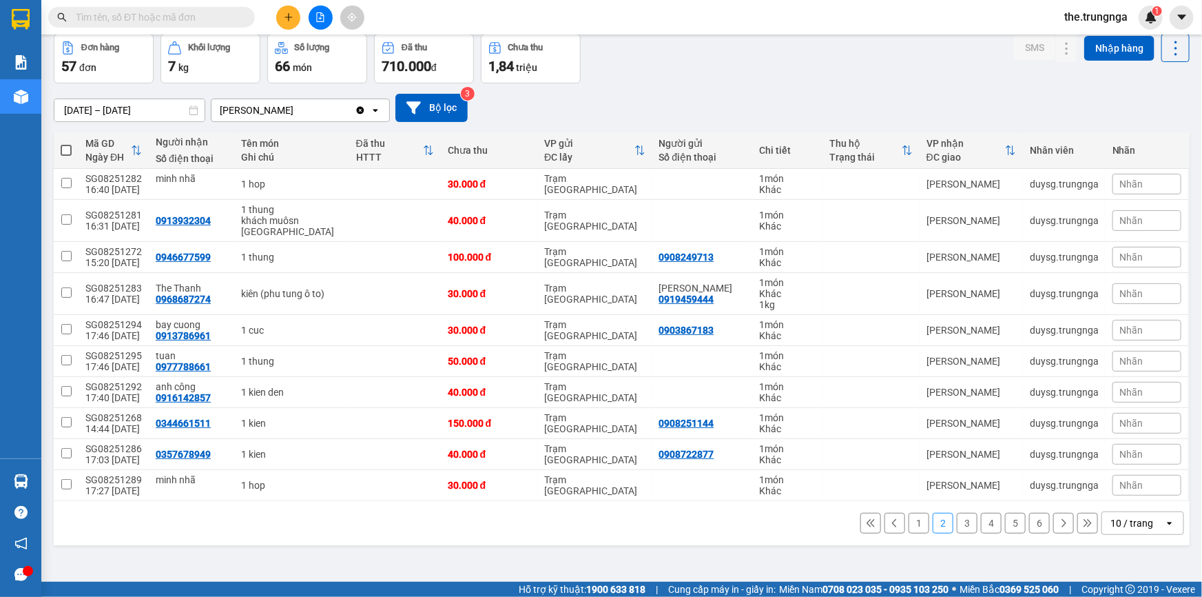
click at [958, 520] on button "3" at bounding box center [967, 523] width 21 height 21
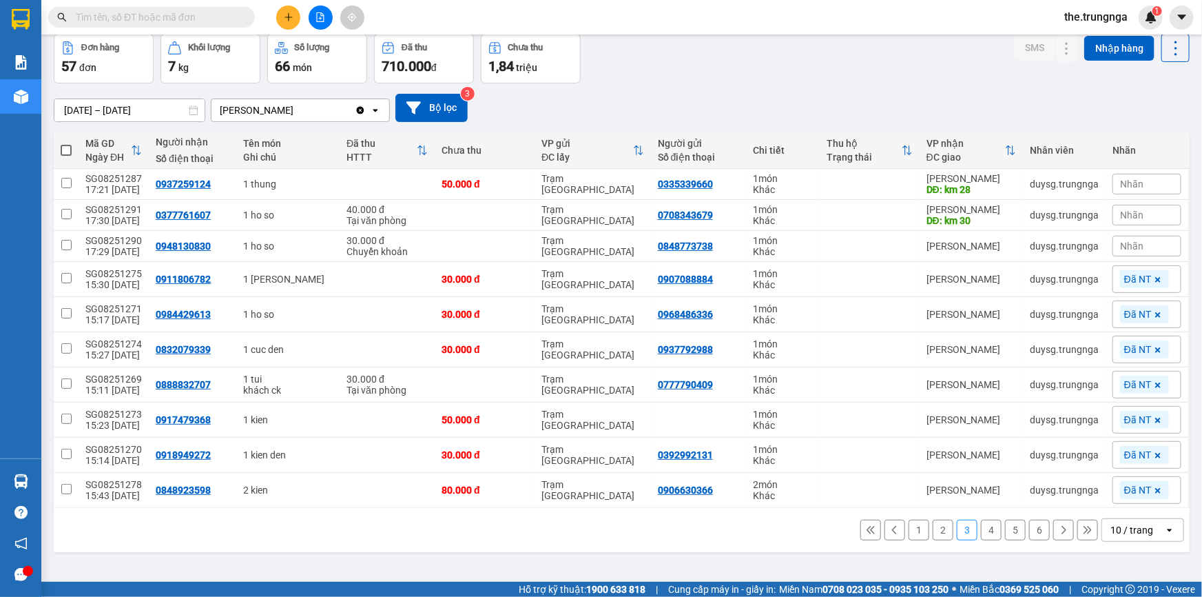
click at [985, 533] on button "4" at bounding box center [991, 529] width 21 height 21
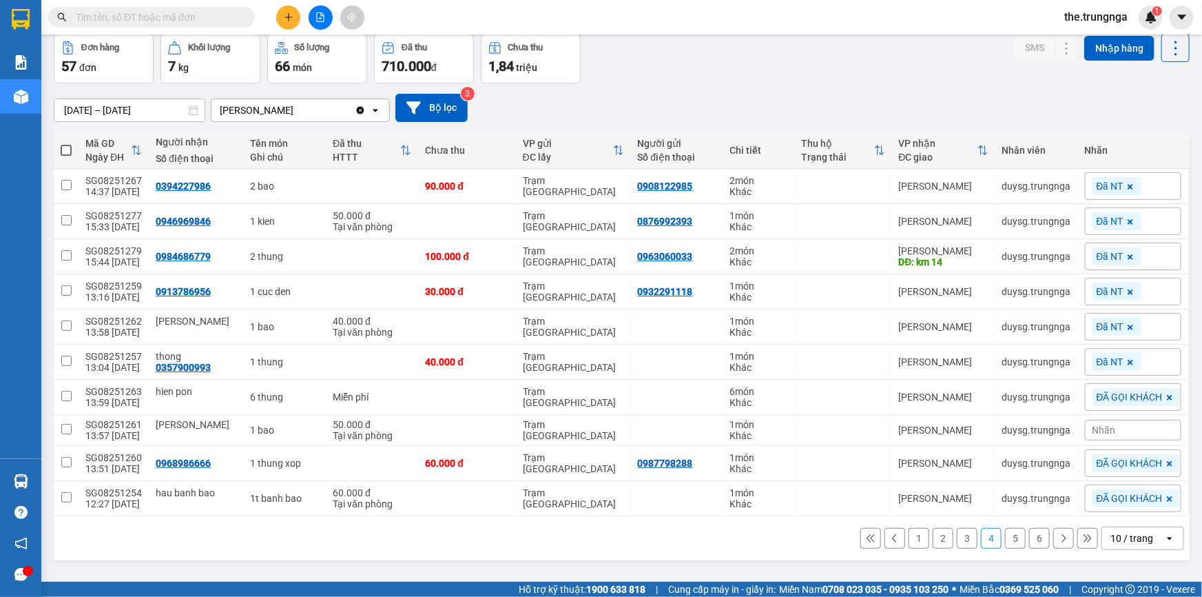
click at [909, 531] on button "1" at bounding box center [919, 538] width 21 height 21
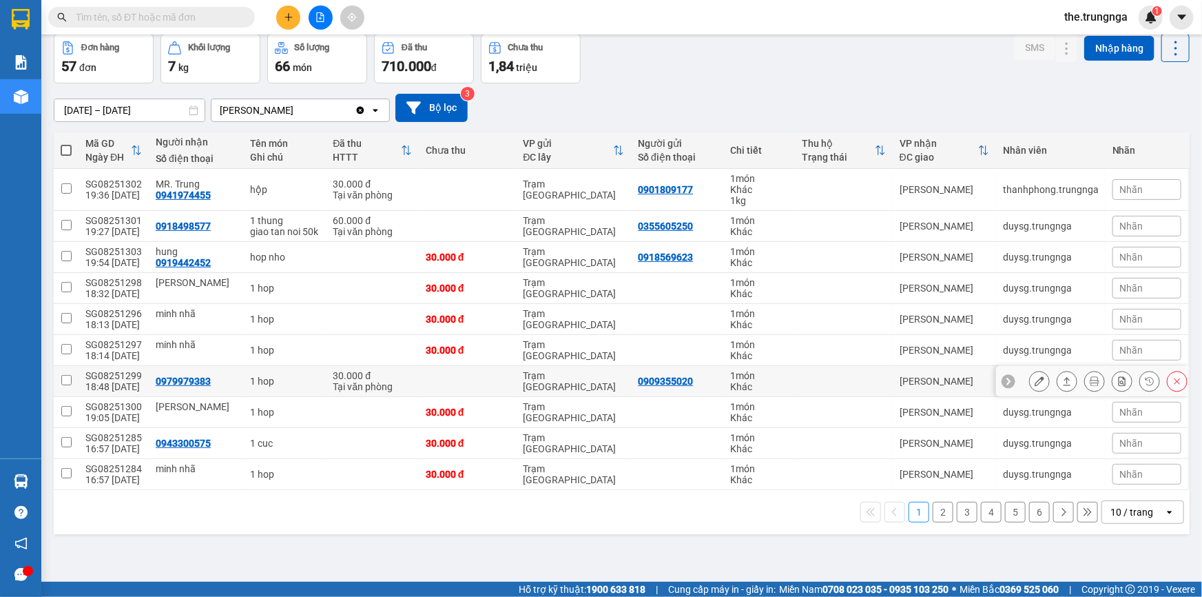
scroll to position [0, 0]
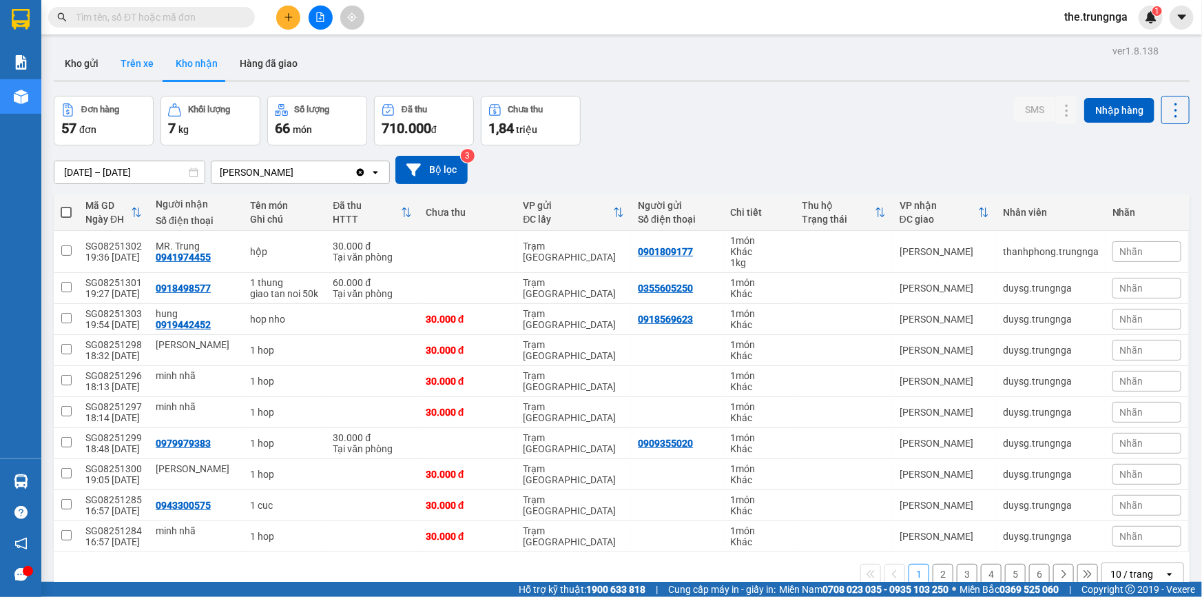
click at [136, 71] on button "Trên xe" at bounding box center [137, 63] width 55 height 33
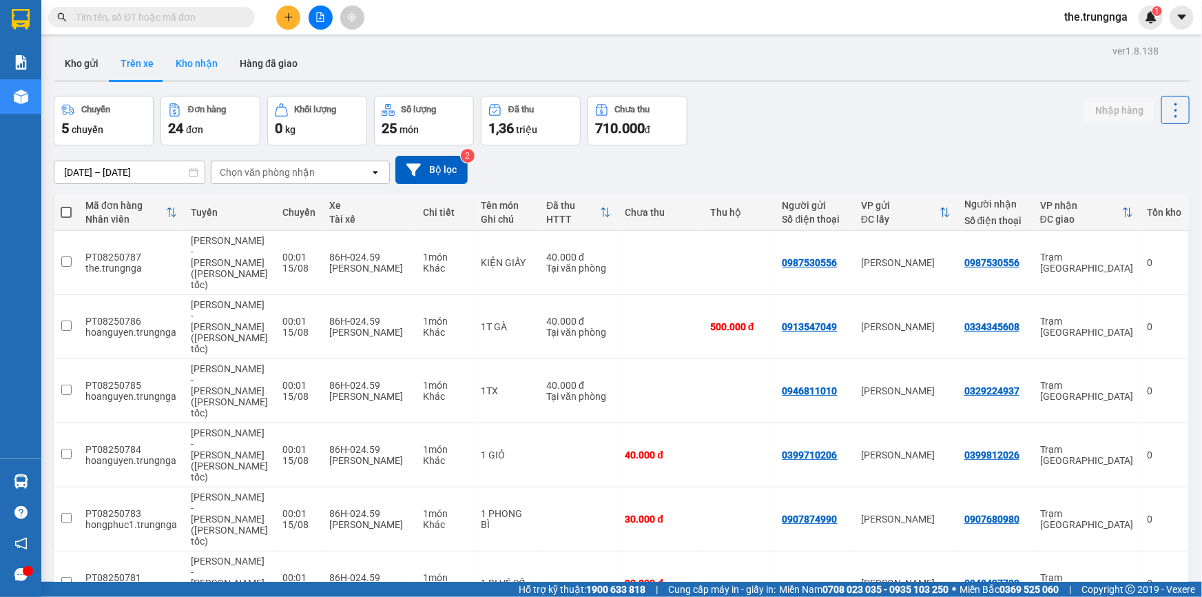
click at [186, 59] on button "Kho nhận" at bounding box center [197, 63] width 64 height 33
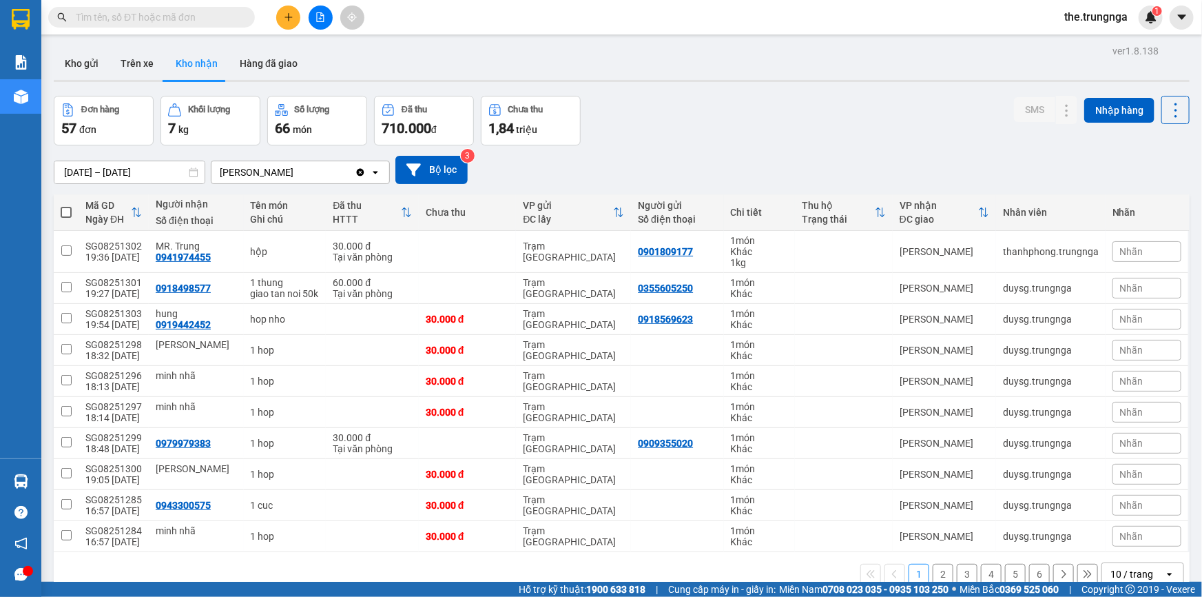
click at [149, 21] on input "text" at bounding box center [157, 17] width 163 height 15
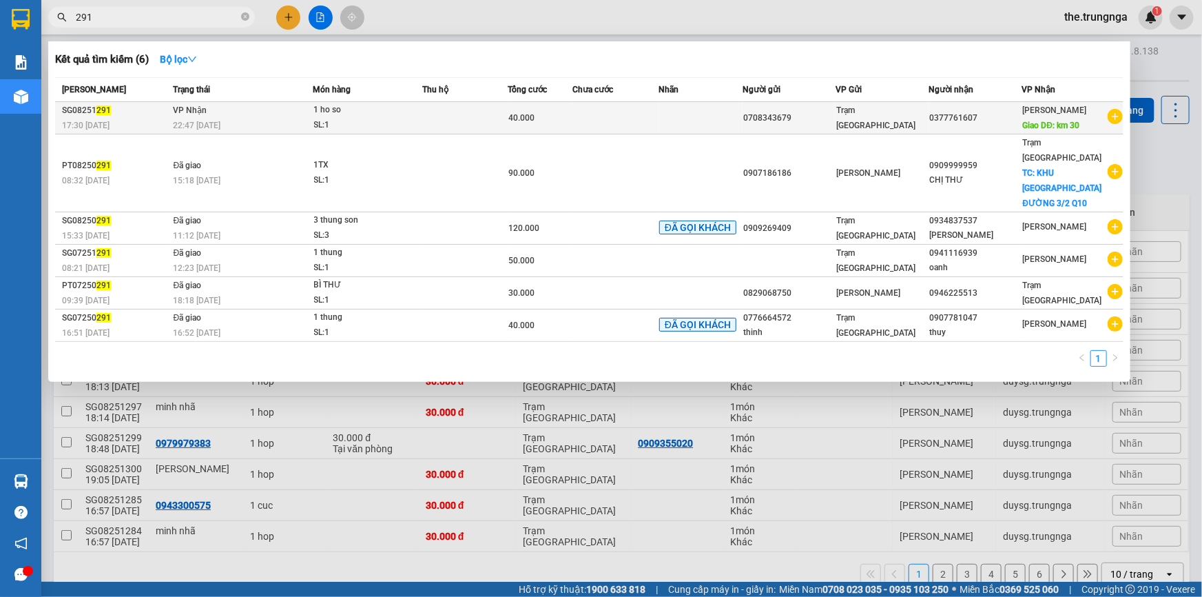
type input "291"
drag, startPoint x: 259, startPoint y: 110, endPoint x: 586, endPoint y: 121, distance: 326.8
click at [586, 121] on td at bounding box center [616, 118] width 86 height 32
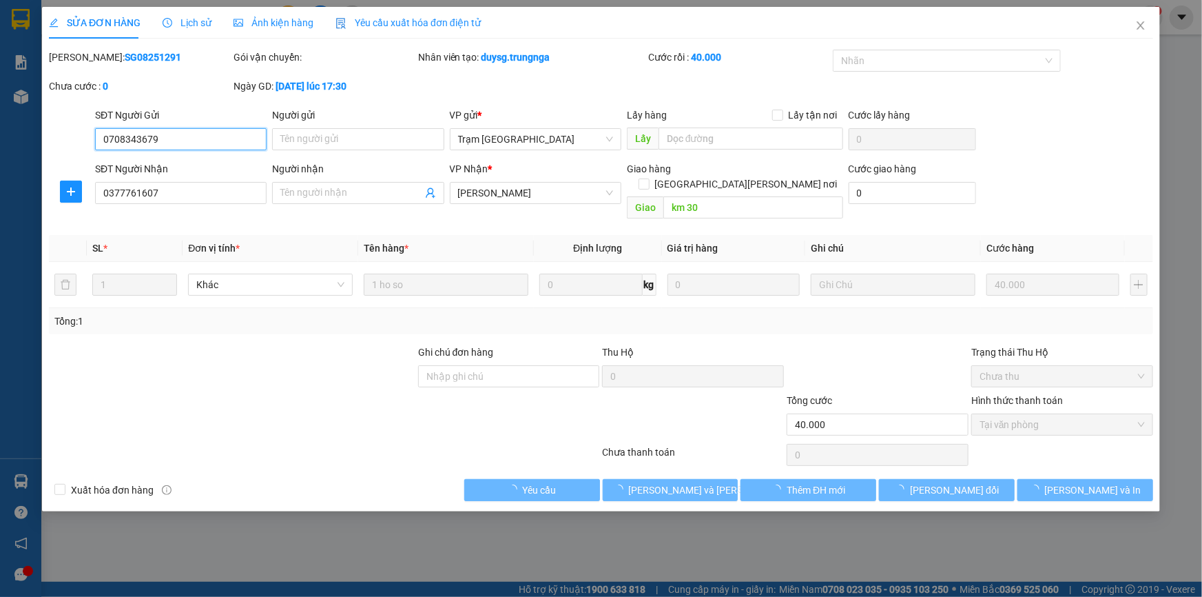
type input "0708343679"
type input "0377761607"
type input "km 30"
type input "40.000"
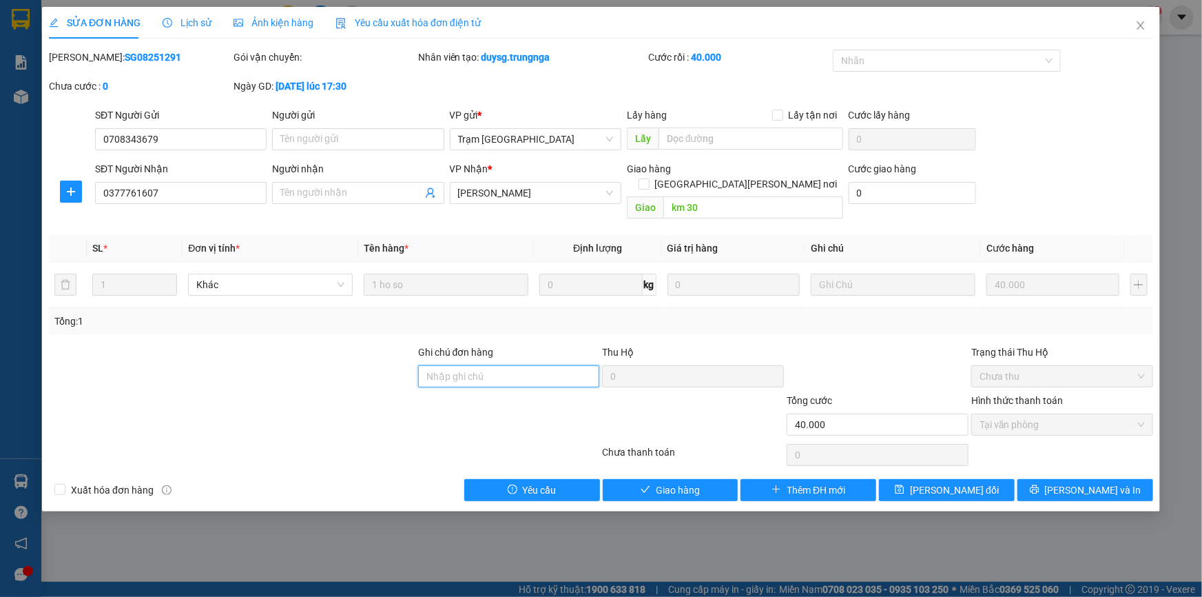
click at [476, 365] on input "Ghi chú đơn hàng" at bounding box center [509, 376] width 182 height 22
type input "LX KHA GIAO"
click at [682, 482] on span "Lưu và Giao hàng" at bounding box center [722, 489] width 186 height 15
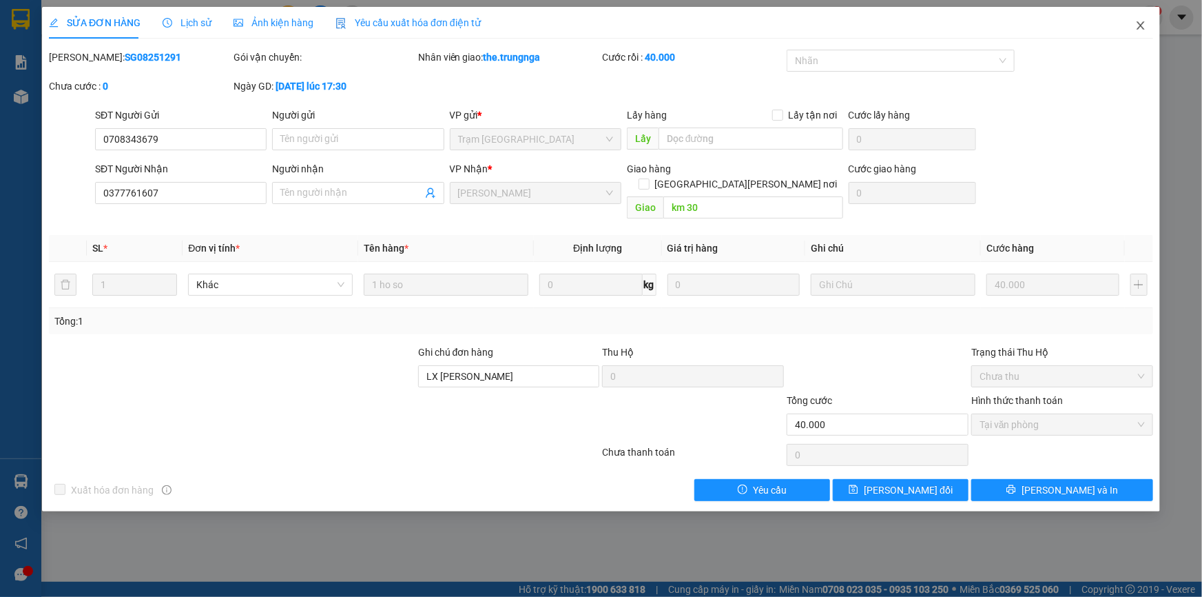
click at [1135, 24] on icon "close" at bounding box center [1140, 25] width 11 height 11
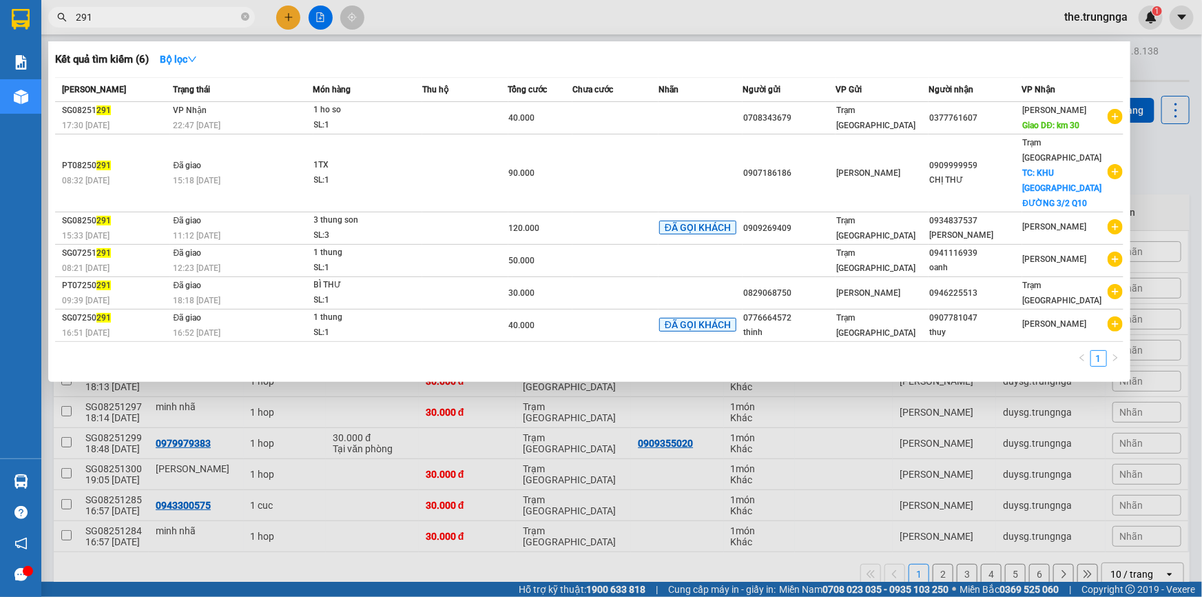
click at [94, 13] on input "291" at bounding box center [157, 17] width 163 height 15
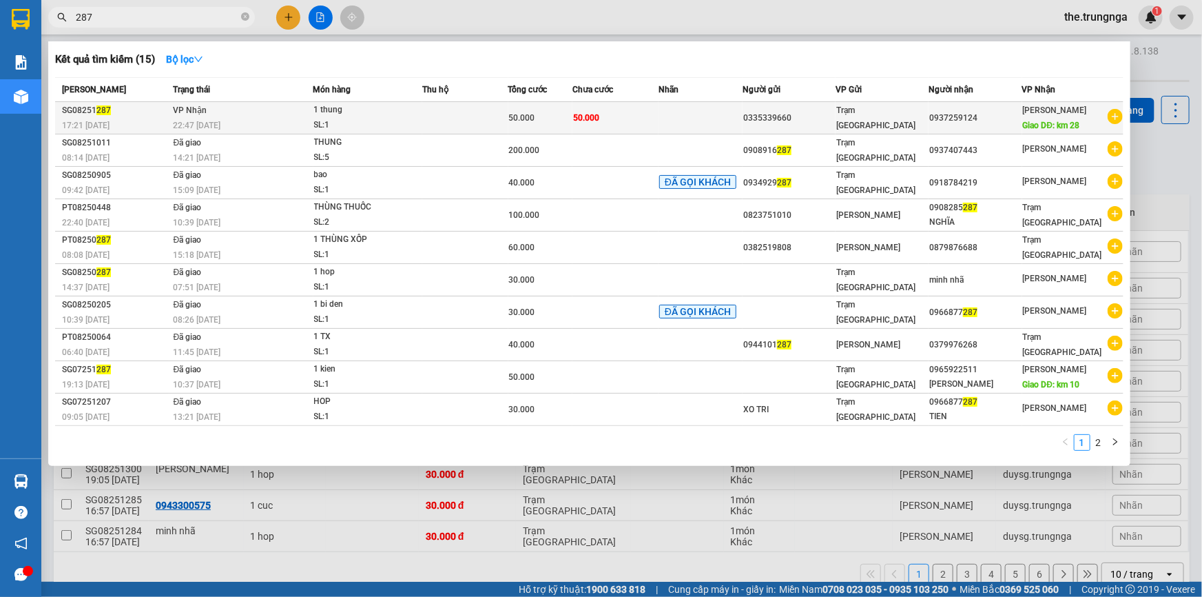
type input "287"
click at [916, 121] on div "Trạm [GEOGRAPHIC_DATA]" at bounding box center [882, 118] width 92 height 30
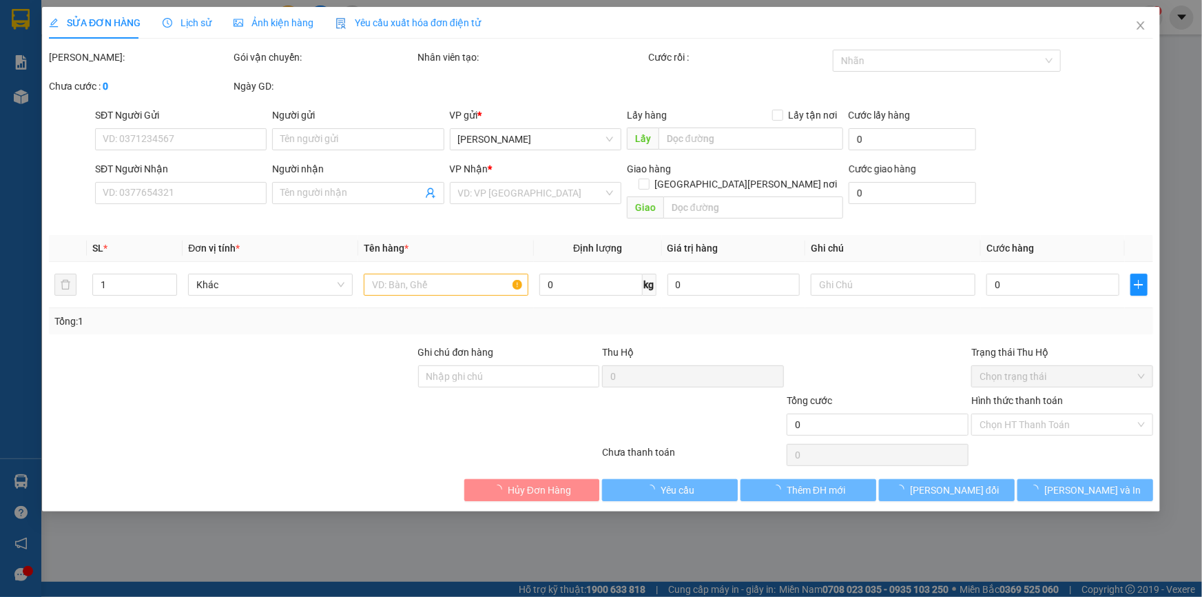
type input "0335339660"
type input "0937259124"
type input "km 28"
type input "50.000"
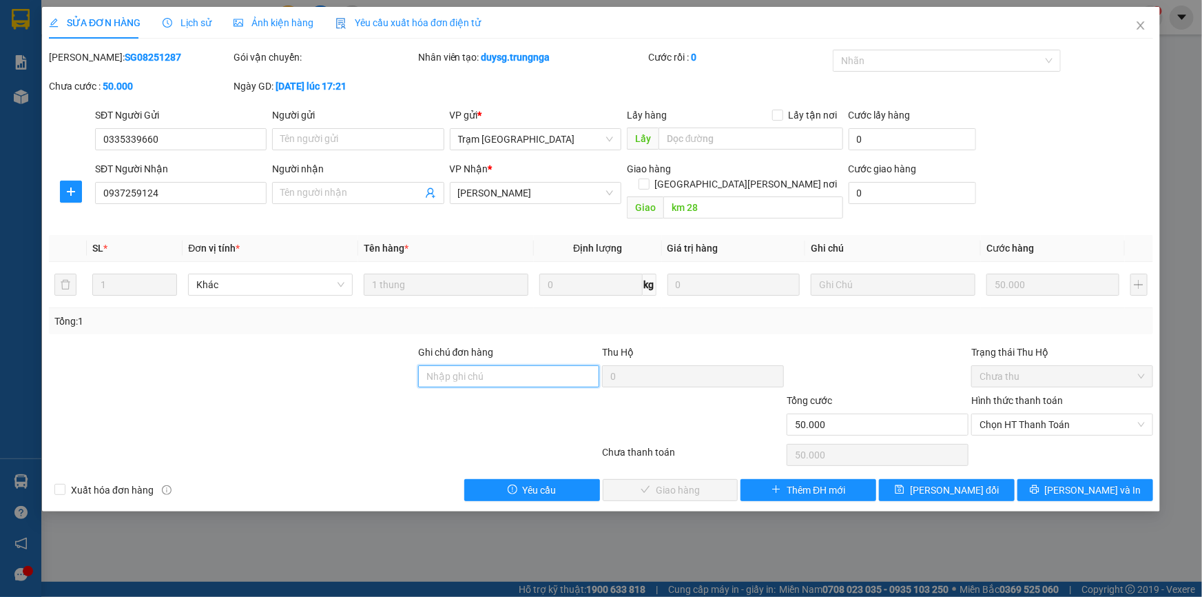
click at [532, 369] on input "Ghi chú đơn hàng" at bounding box center [509, 376] width 182 height 22
click at [1002, 414] on span "Chọn HT Thanh Toán" at bounding box center [1062, 424] width 165 height 21
type input "LX KHA GIAO"
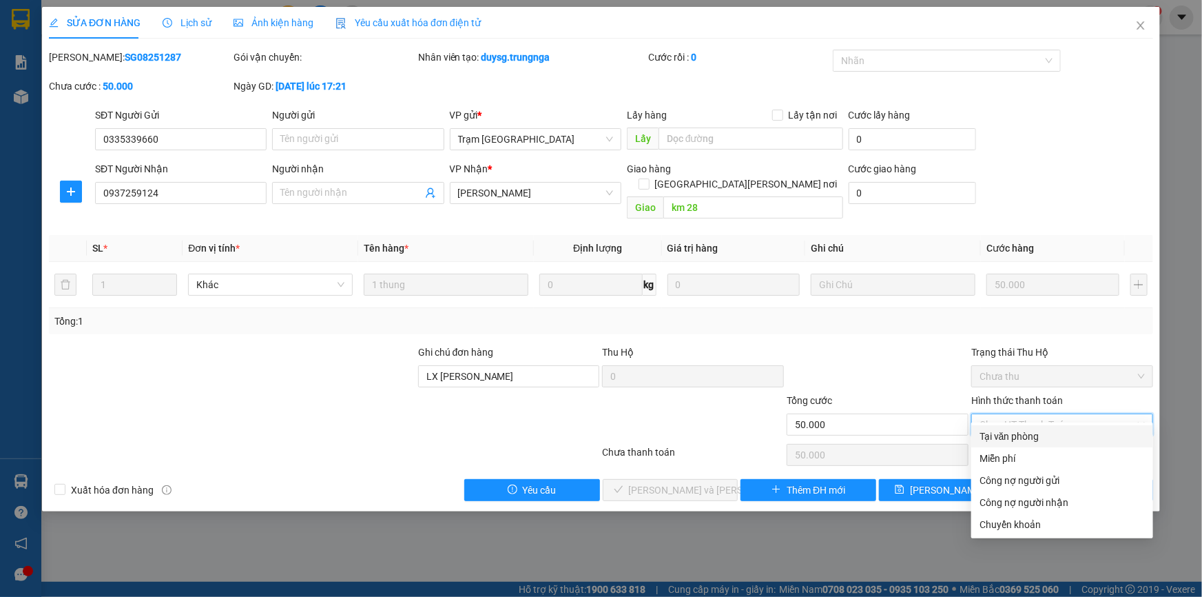
click at [1014, 435] on div "Tại văn phòng" at bounding box center [1062, 436] width 165 height 15
type input "0"
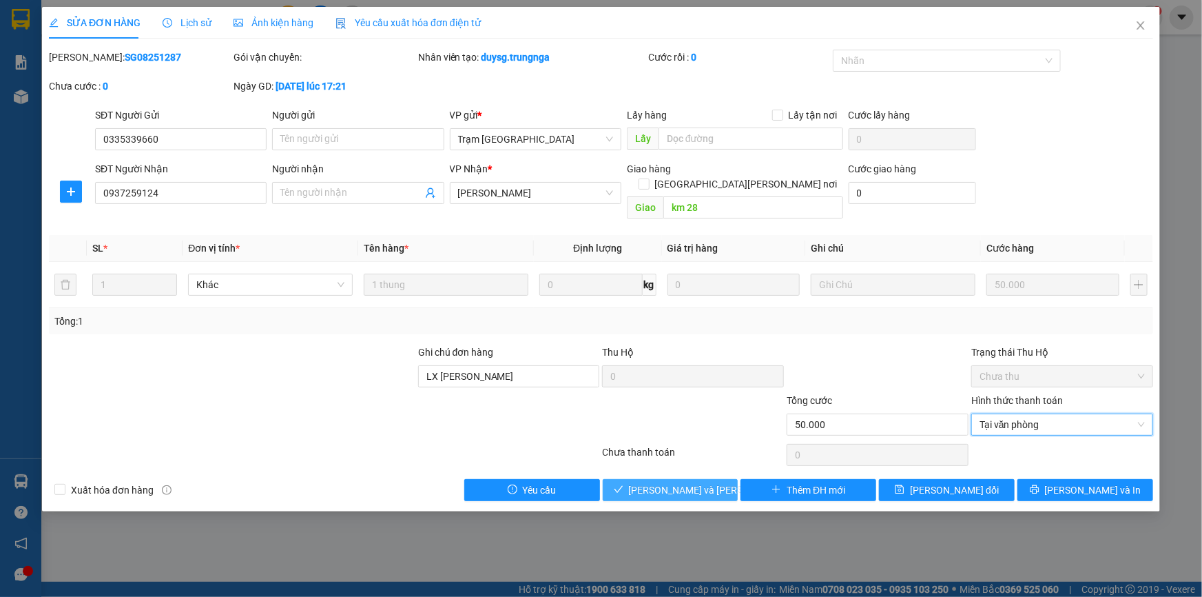
click at [717, 482] on button "Lưu và Giao hàng" at bounding box center [671, 490] width 136 height 22
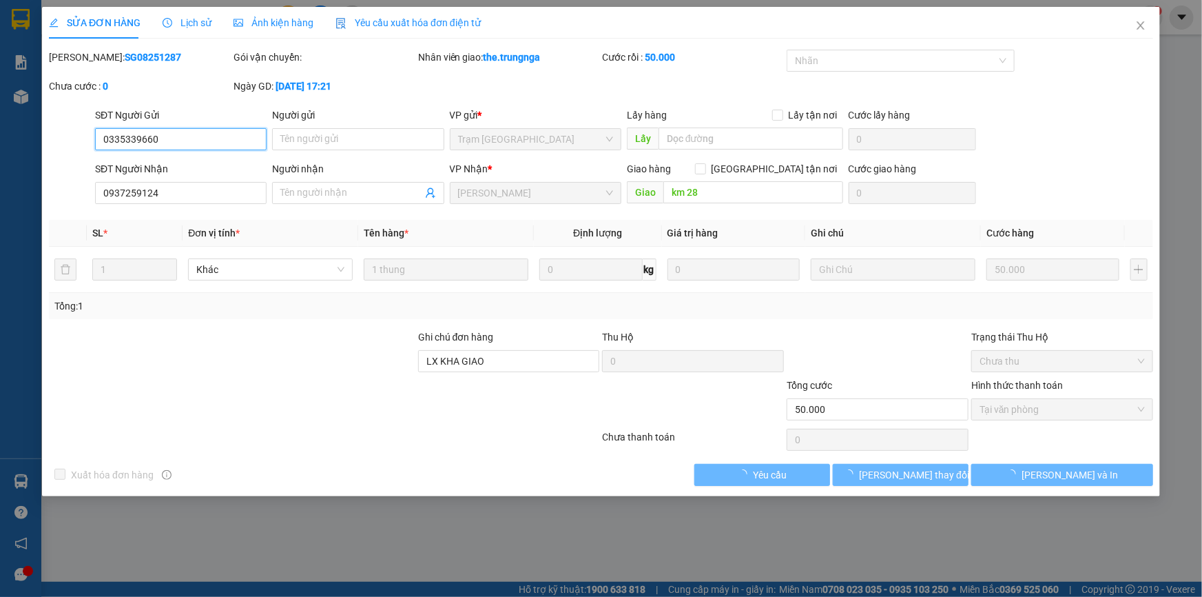
type input "0335339660"
type input "0937259124"
type input "km 28"
type input "LX KHA GIAO"
type input "50.000"
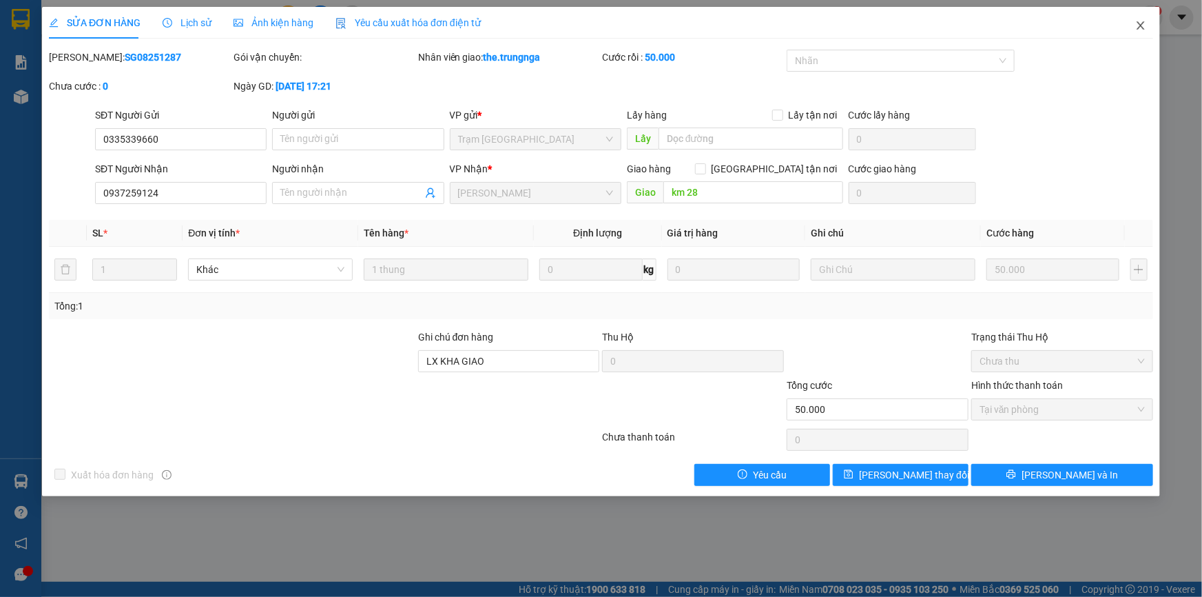
click at [1139, 28] on icon "close" at bounding box center [1141, 25] width 8 height 8
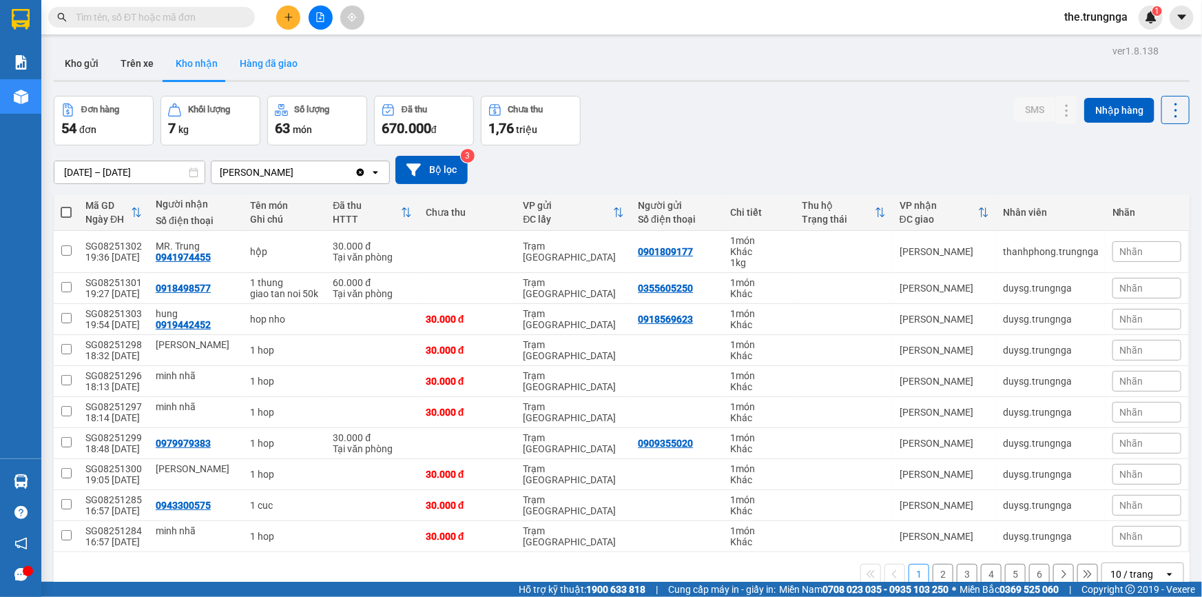
click at [276, 62] on button "Hàng đã giao" at bounding box center [269, 63] width 80 height 33
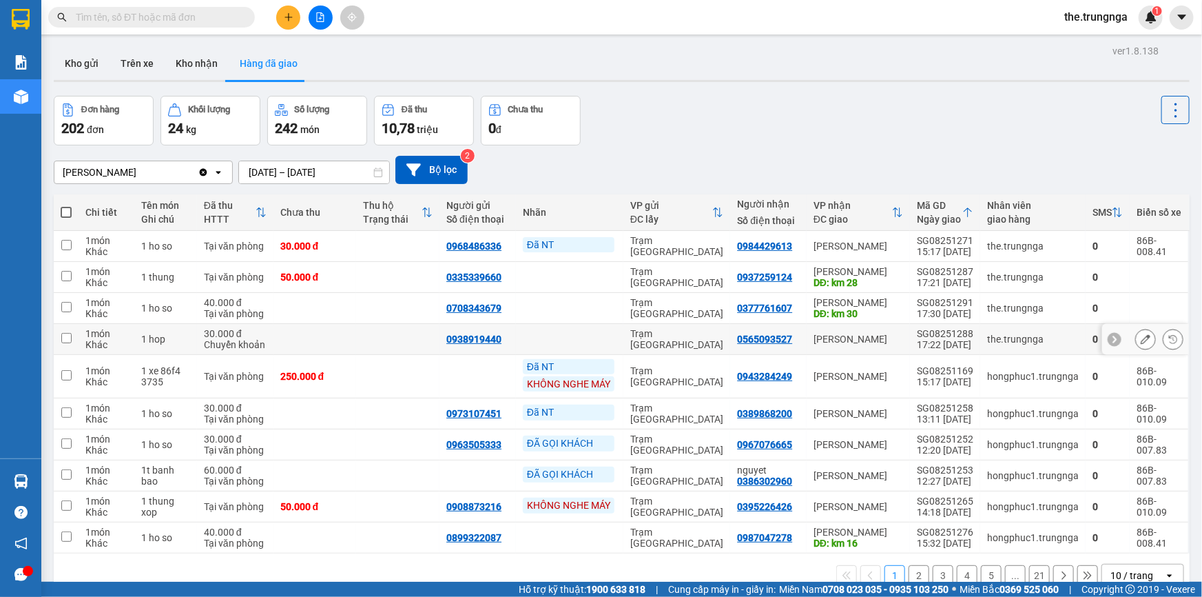
click at [1027, 351] on td "the.trungnga" at bounding box center [1032, 339] width 105 height 31
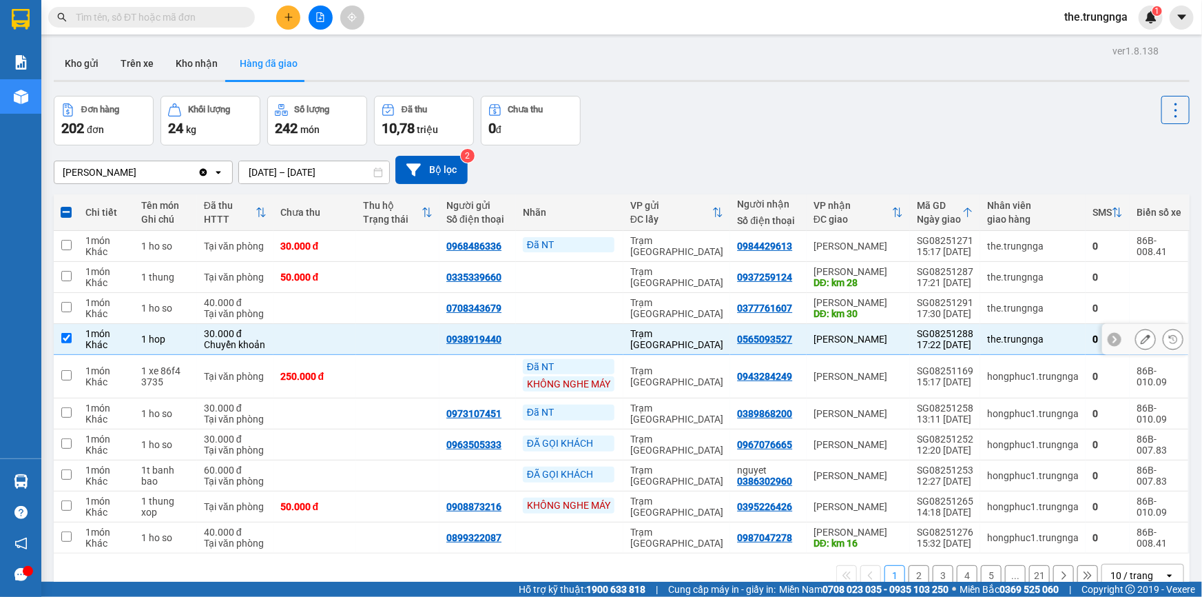
click at [1027, 351] on td "the.trungnga" at bounding box center [1032, 339] width 105 height 31
checkbox input "false"
